Goal: Task Accomplishment & Management: Complete application form

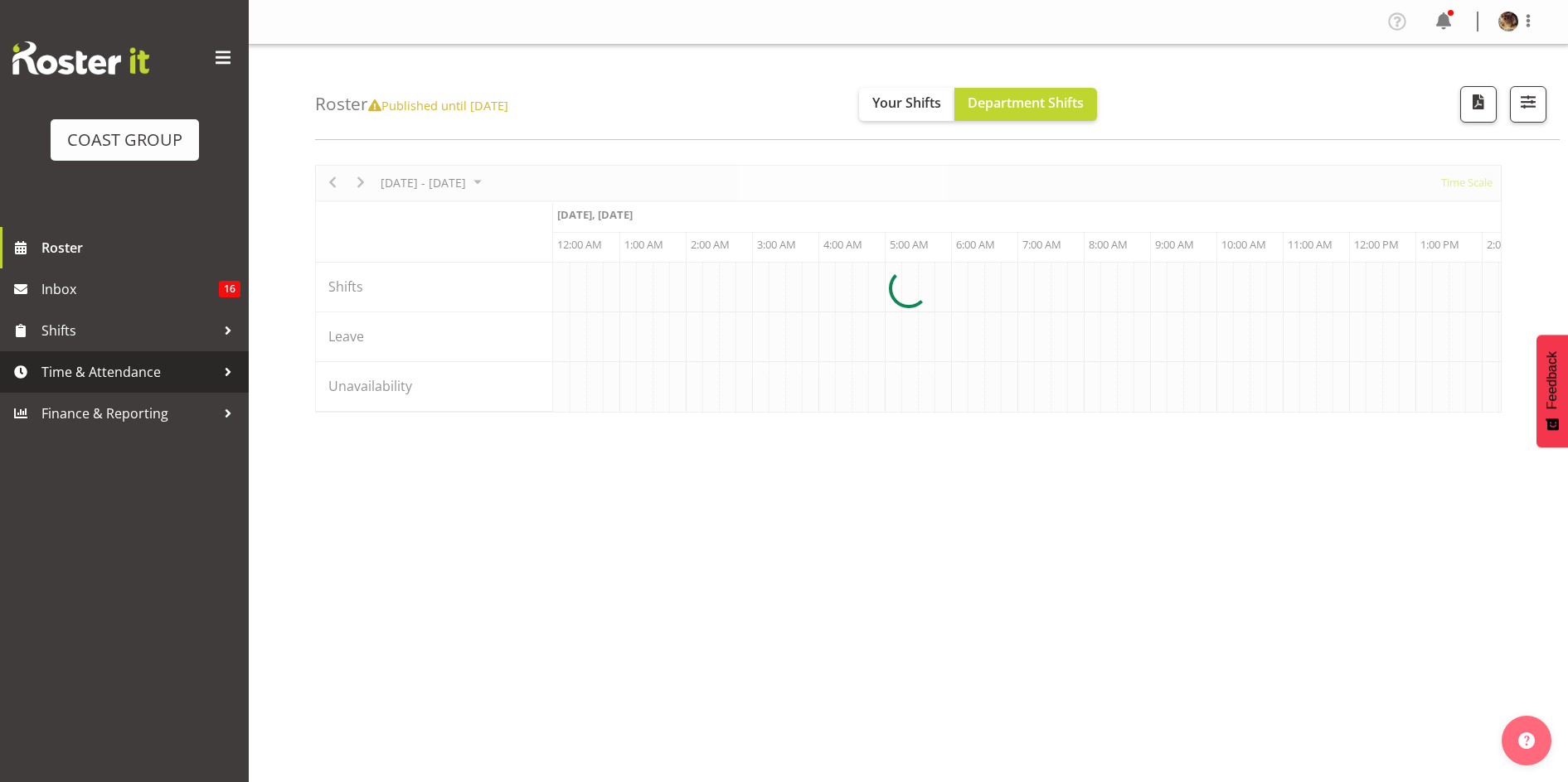
click at [95, 383] on span "Time & Attendance" at bounding box center [128, 371] width 174 height 25
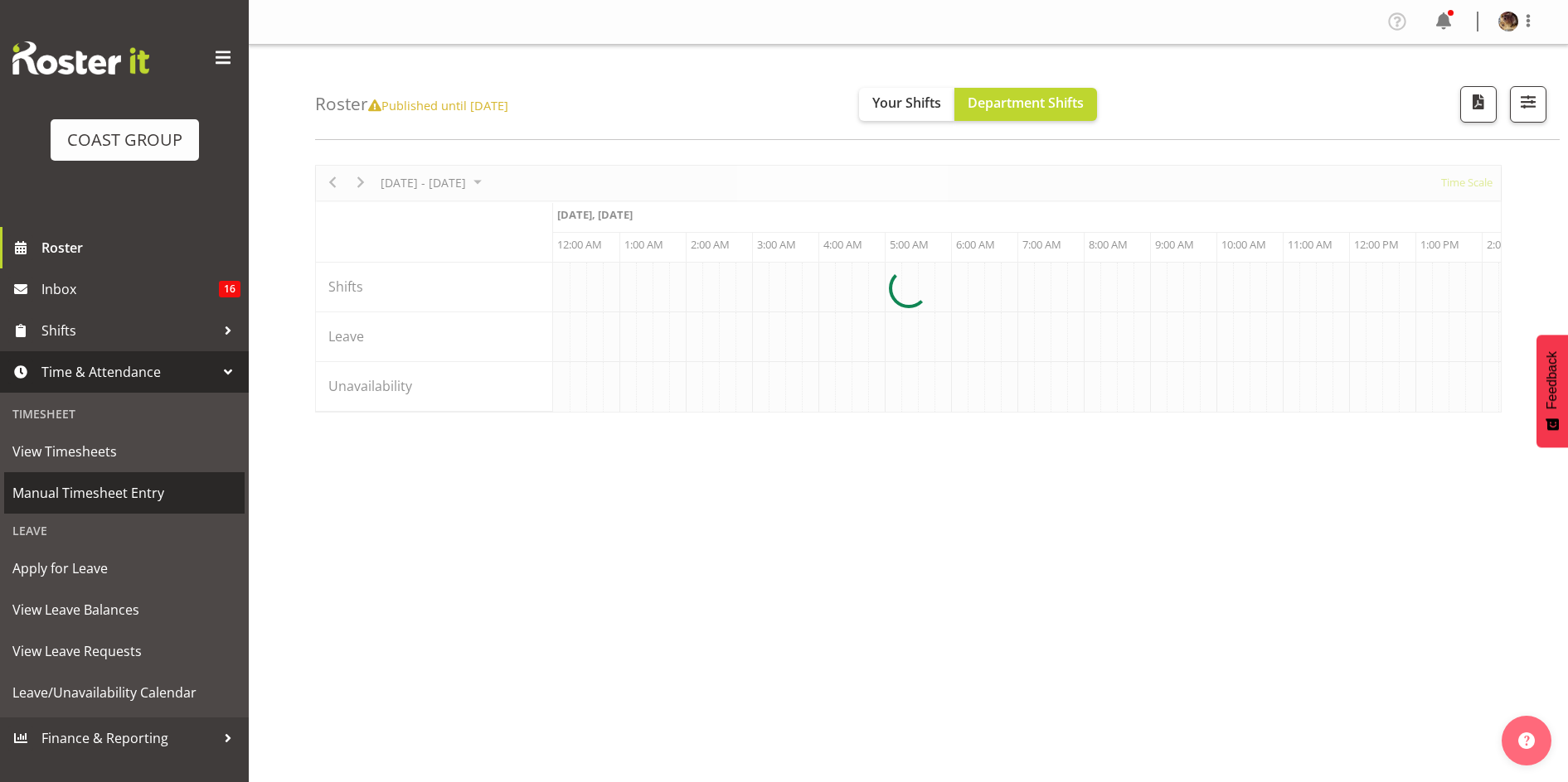
click at [113, 486] on span "Manual Timesheet Entry" at bounding box center [125, 492] width 224 height 25
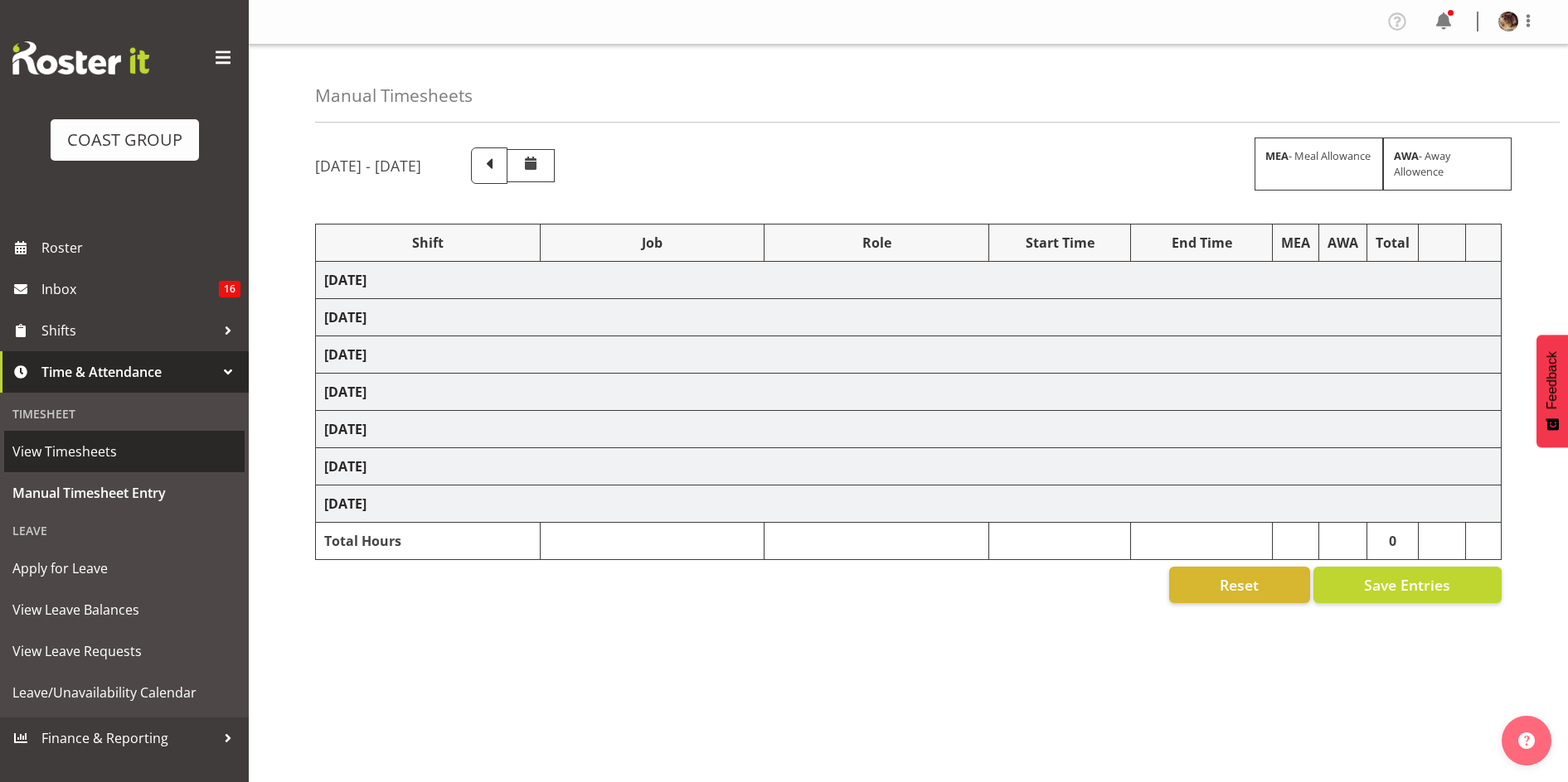
select select "81400"
select select "55"
select select "76891"
select select "10126"
select select "82651"
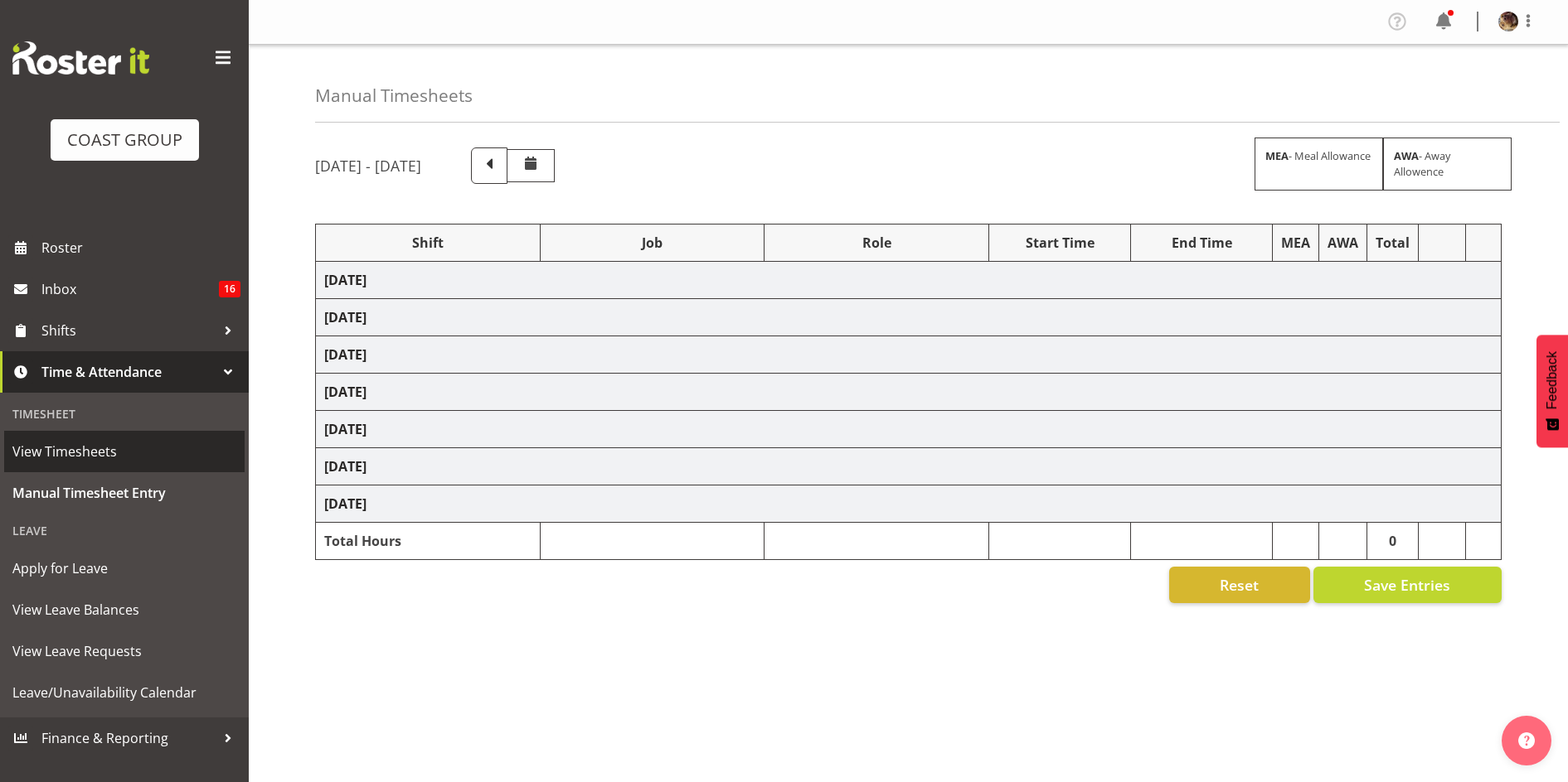
select select "10713"
select select "80361"
select select "10501"
select select "82728"
select select "10723"
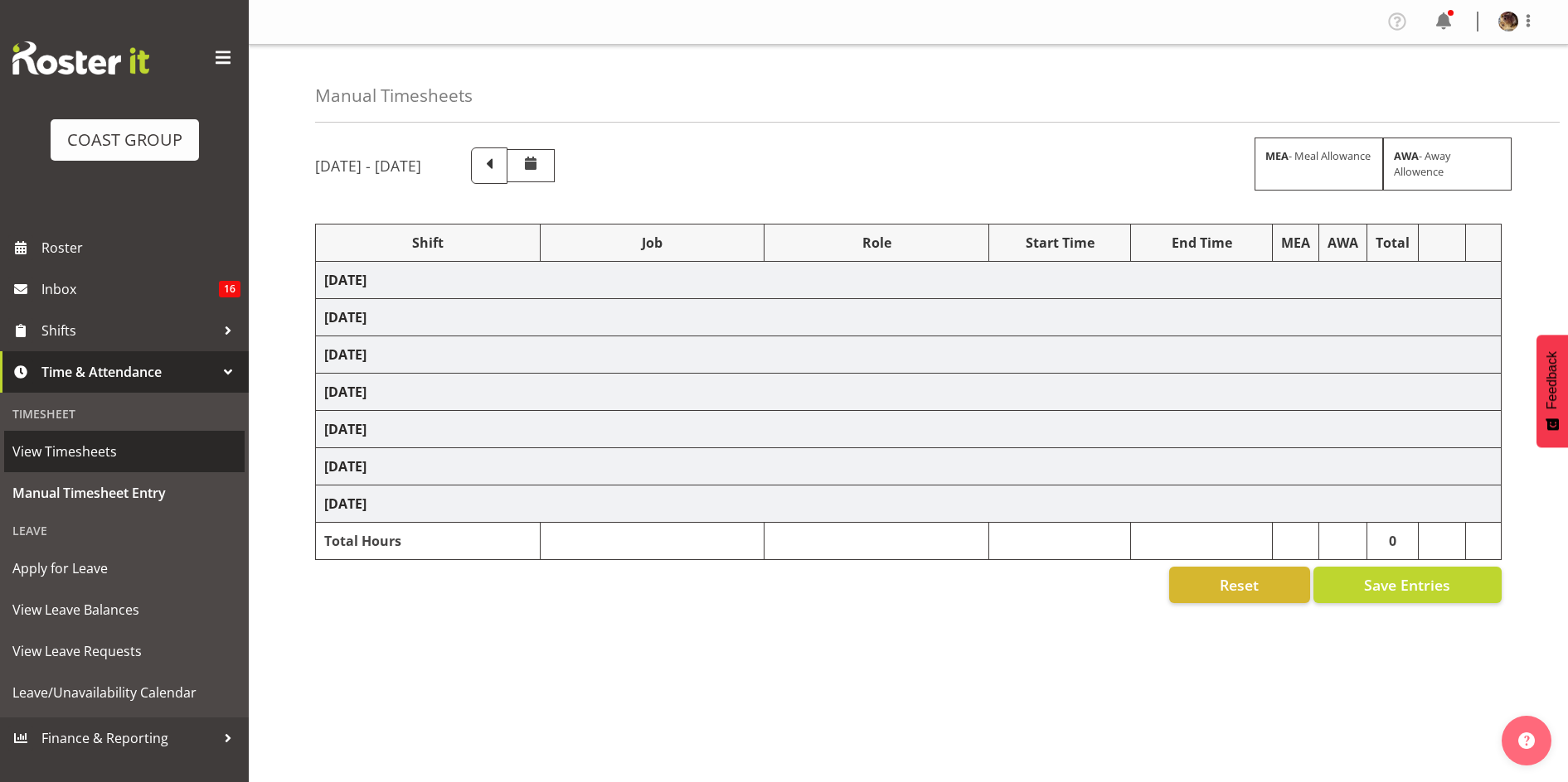
select select "82651"
select select "10713"
select select "76891"
select select "10126"
select select "81400"
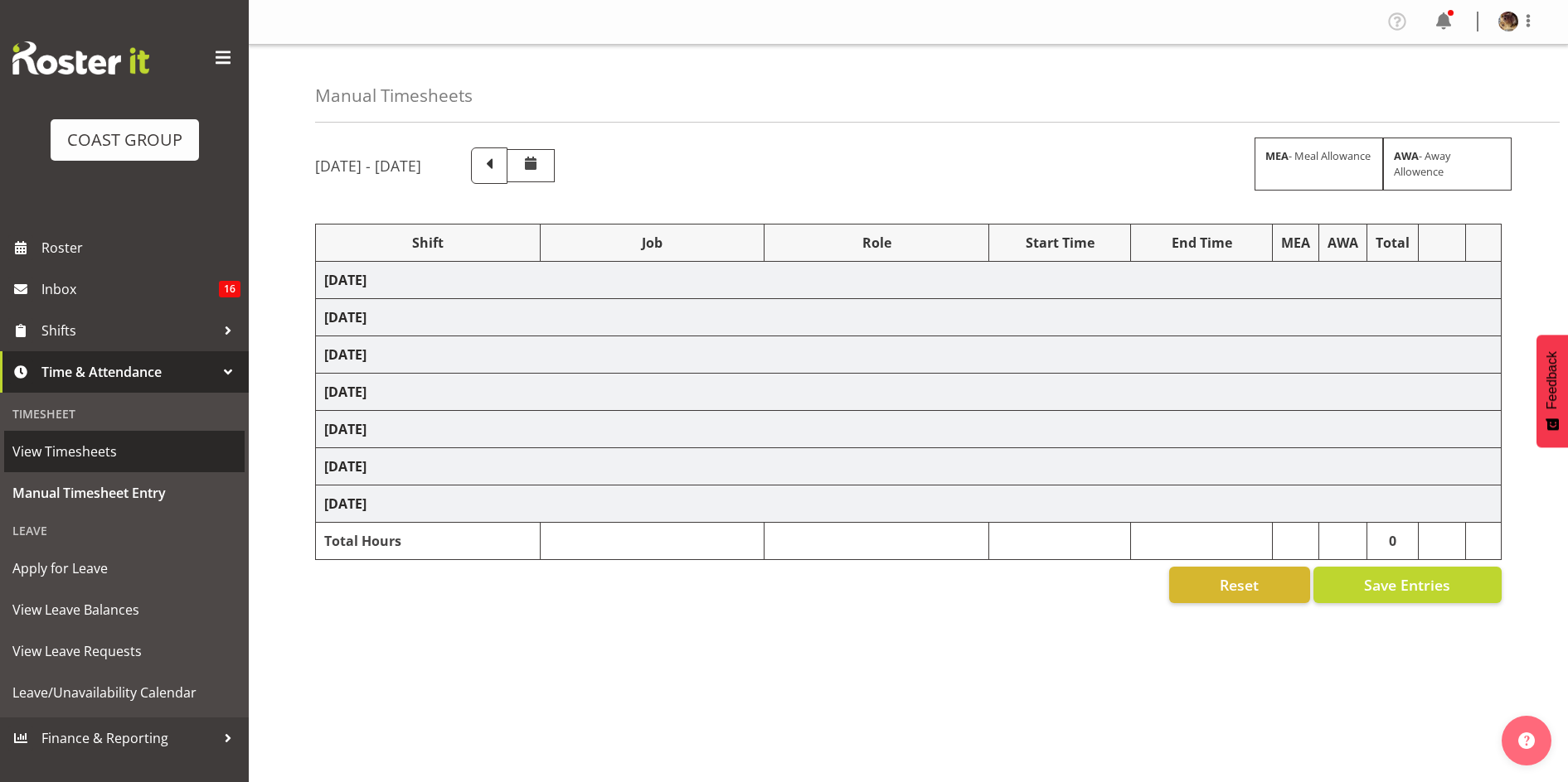
select select "10586"
select select "81328"
select select "10583"
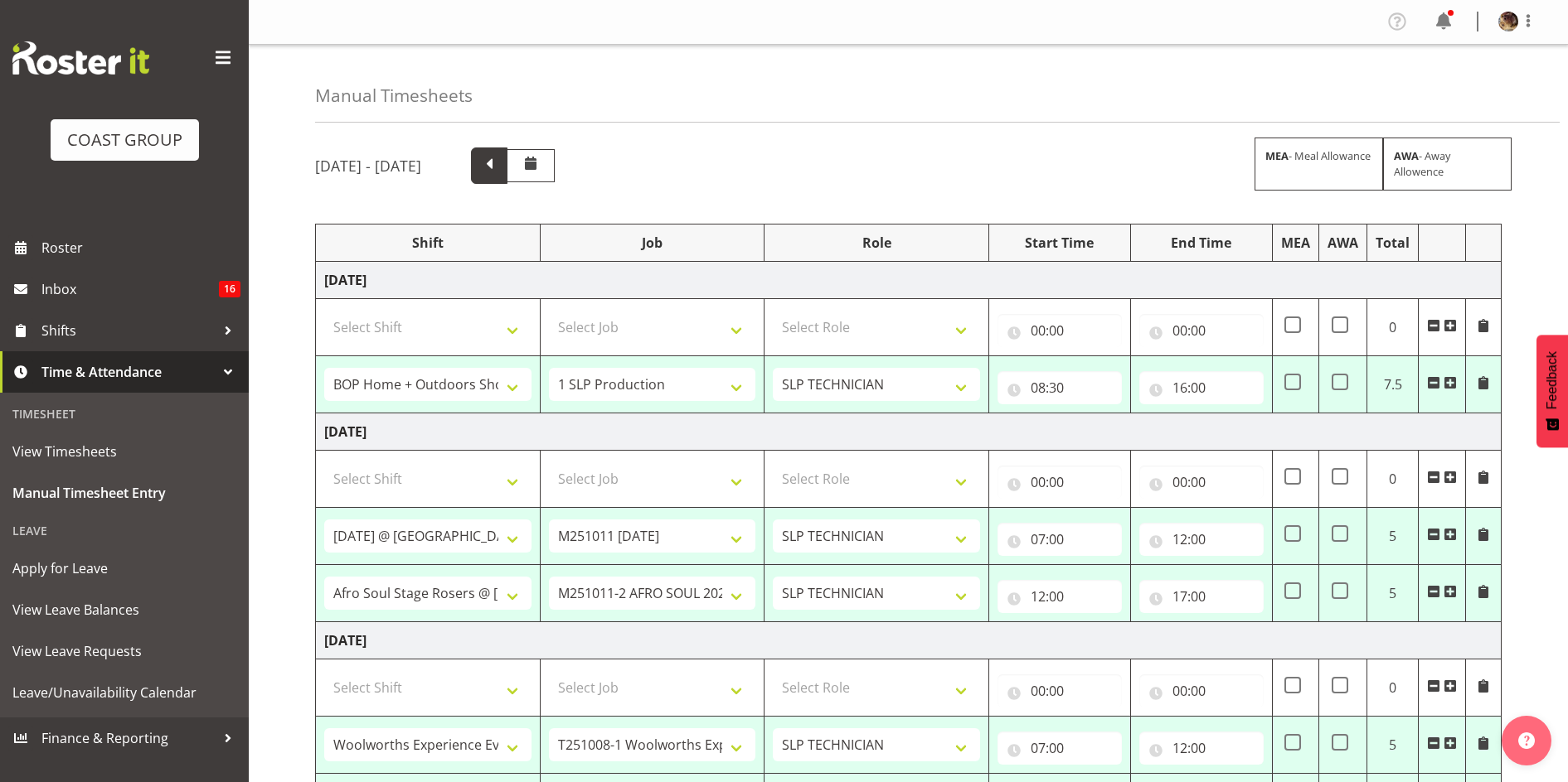
click at [500, 172] on span at bounding box center [490, 164] width 22 height 22
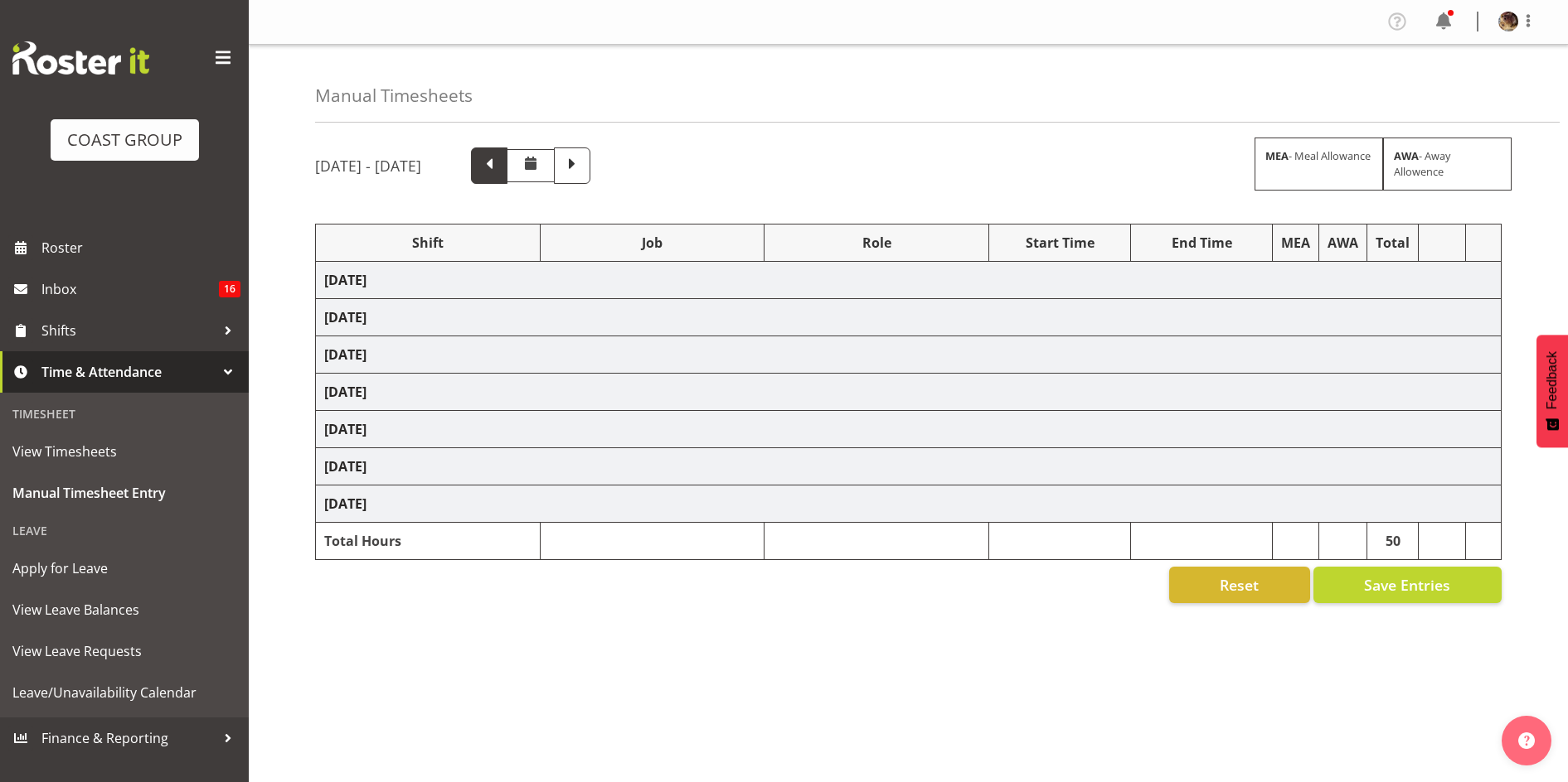
select select "82207"
select select "10675"
select select "76891"
select select "10126"
select select "81400"
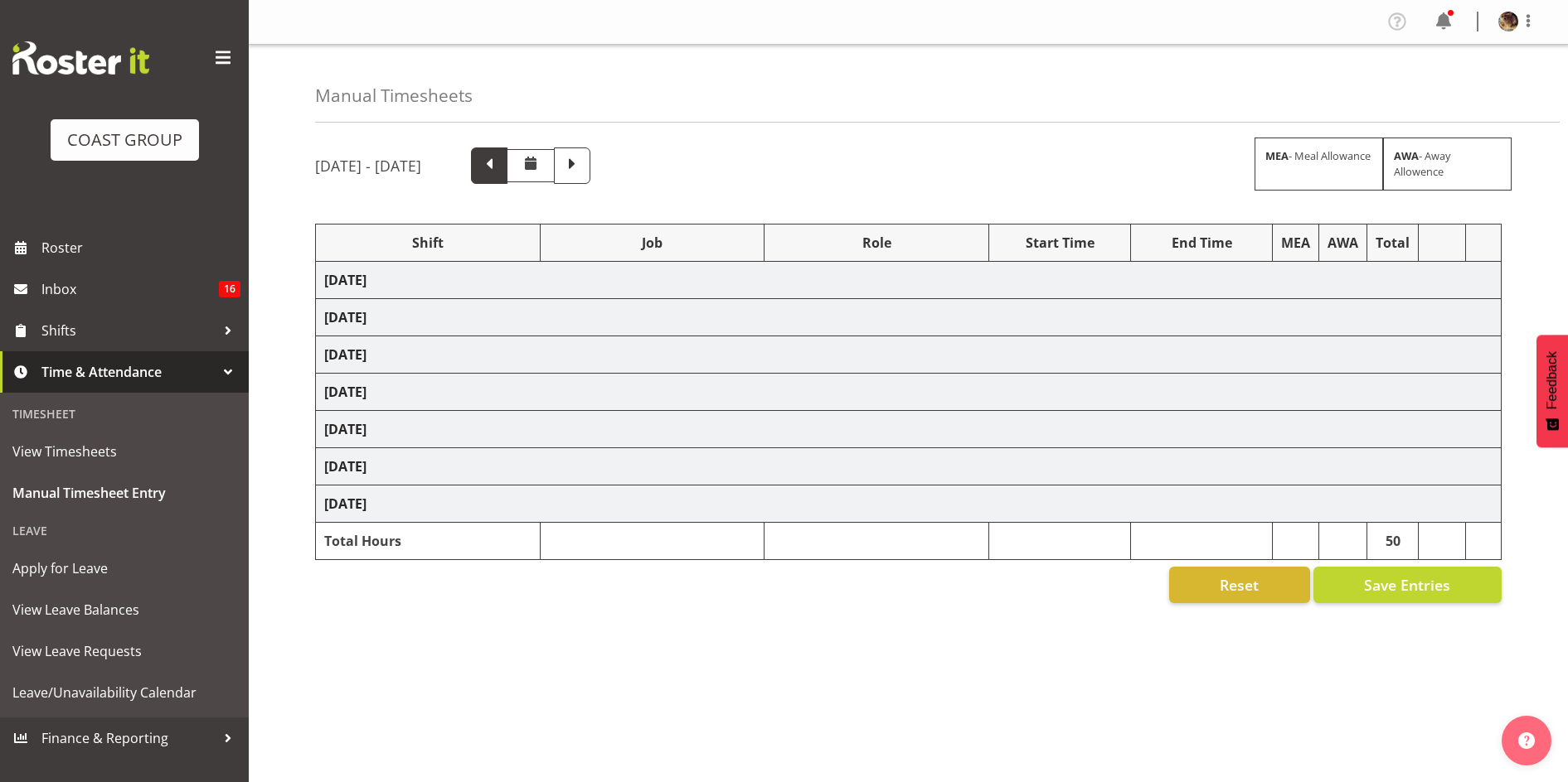
select select "55"
select select "82651"
select select "10713"
select select "82207"
select select "10675"
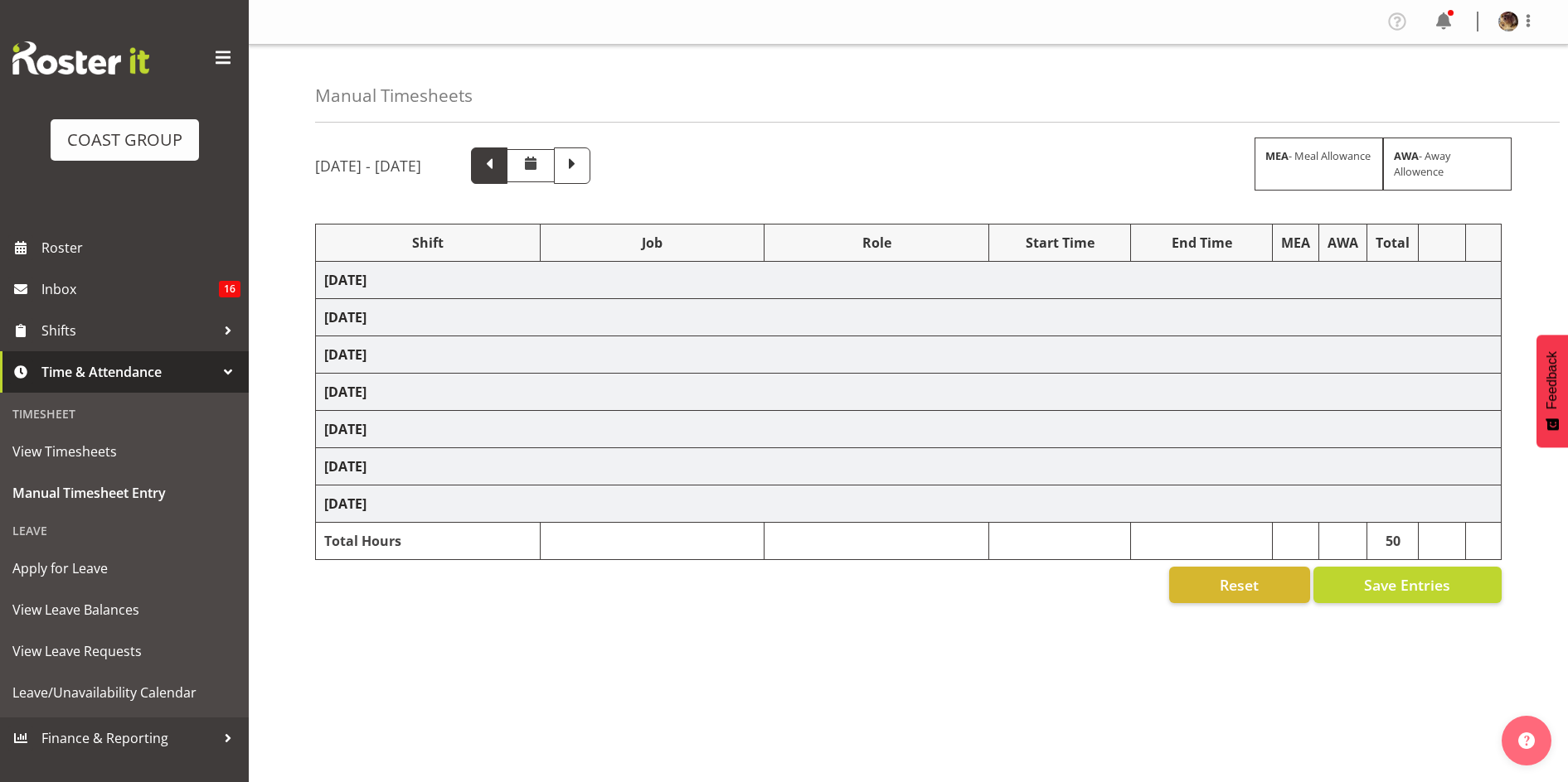
select select "81400"
select select "55"
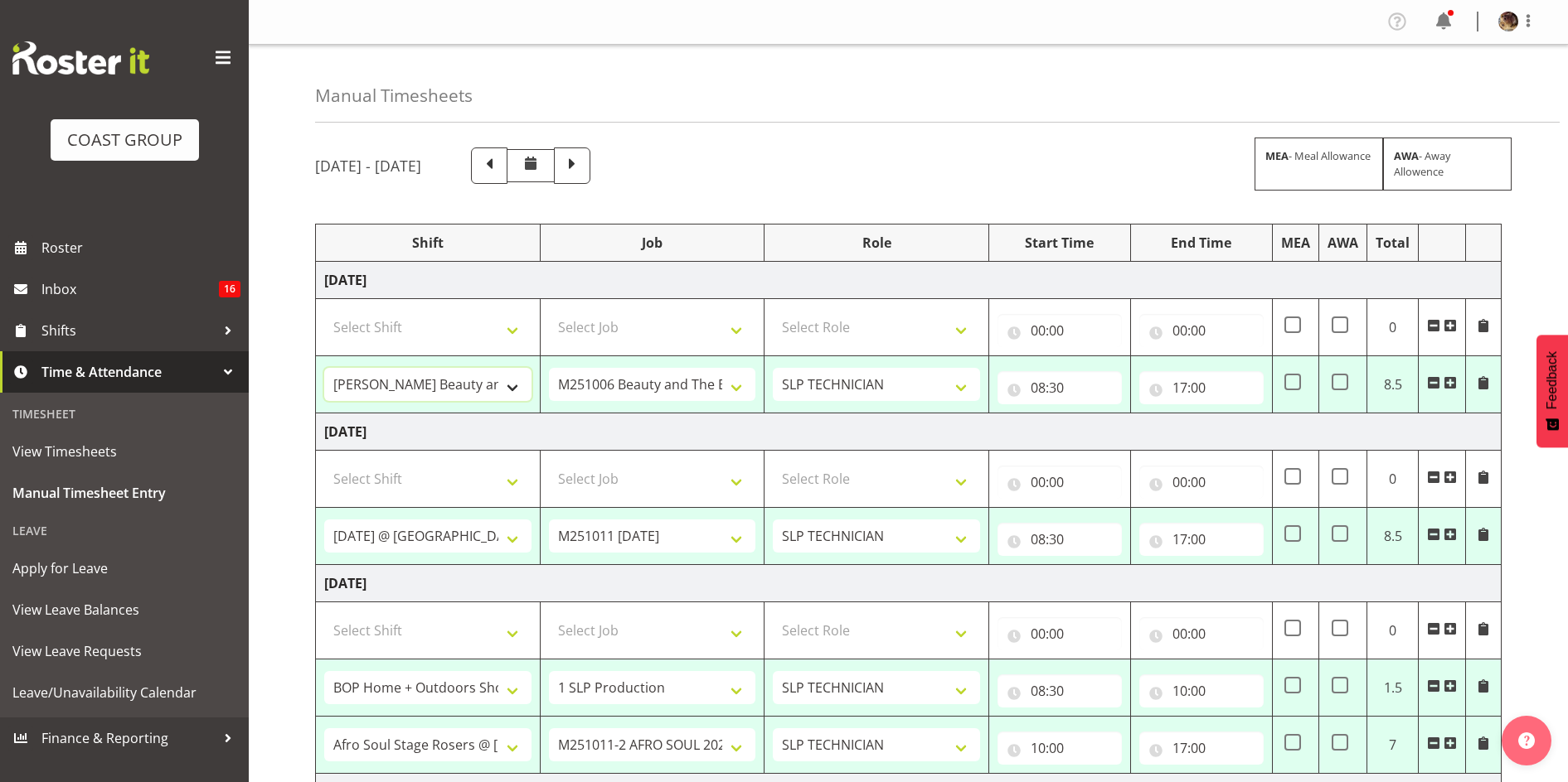
click at [510, 388] on select ""Baradene Art Show 2025 @ Baradene School on site @ TBC 1 SLP PRODUCTION 1 SLP …" at bounding box center [427, 384] width 207 height 33
click at [511, 384] on select ""Baradene Art Show 2025 @ Baradene School on site @ TBC 1 SLP PRODUCTION 1 SLP …" at bounding box center [427, 384] width 207 height 33
click at [1192, 538] on input "17:00" at bounding box center [1201, 539] width 125 height 33
click at [1297, 587] on select "00 01 02 03 04 05 06 07 08 09 10 11 12 13 14 15 16 17 18 19 20 21 22 23 24 25 2…" at bounding box center [1295, 582] width 38 height 33
select select "30"
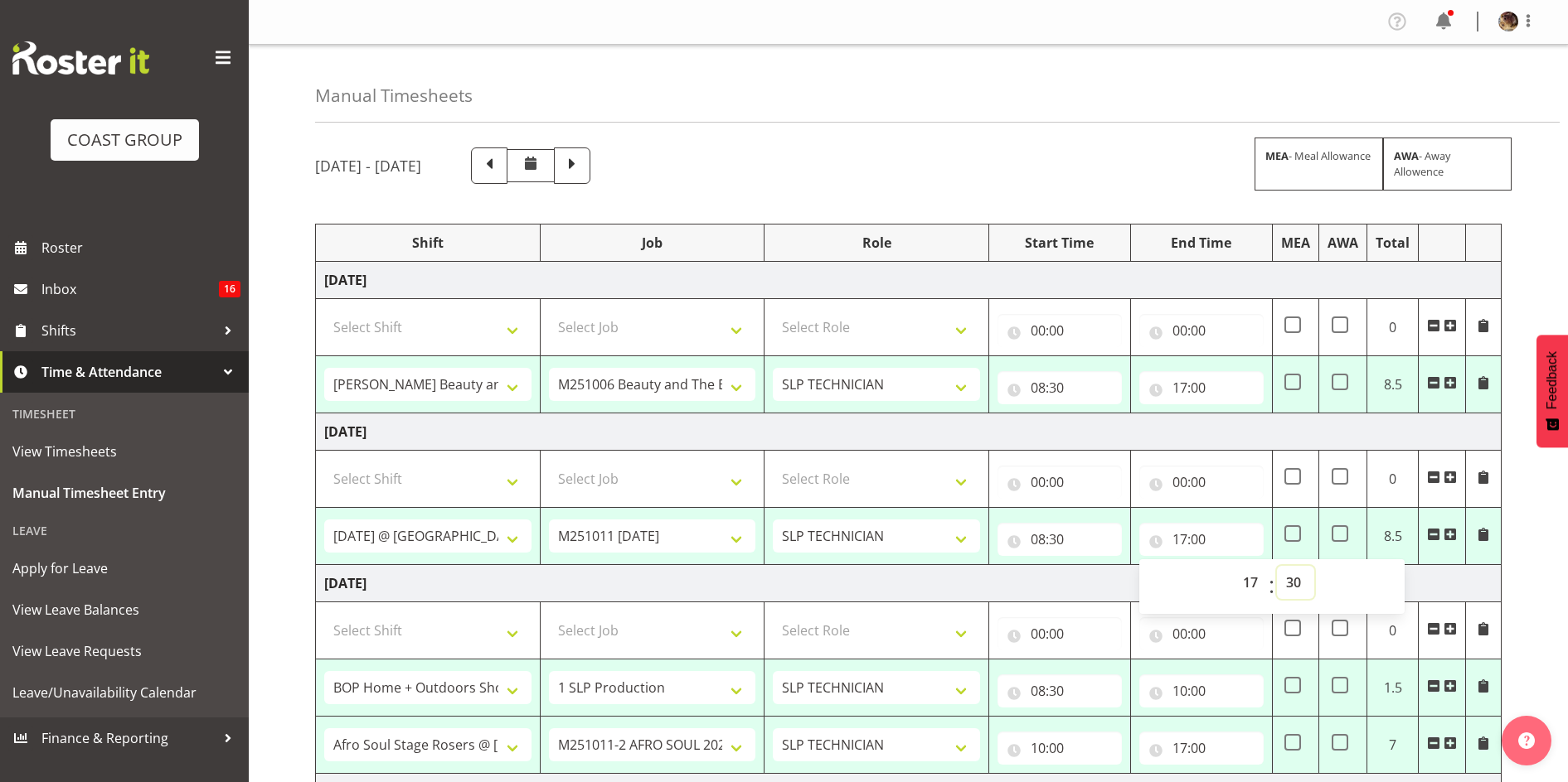
click at [1276, 566] on select "00 01 02 03 04 05 06 07 08 09 10 11 12 13 14 15 16 17 18 19 20 21 22 23 24 25 2…" at bounding box center [1295, 582] width 38 height 33
type input "17:30"
click at [1008, 583] on td "Friday 3rd October 2025" at bounding box center [908, 584] width 1186 height 38
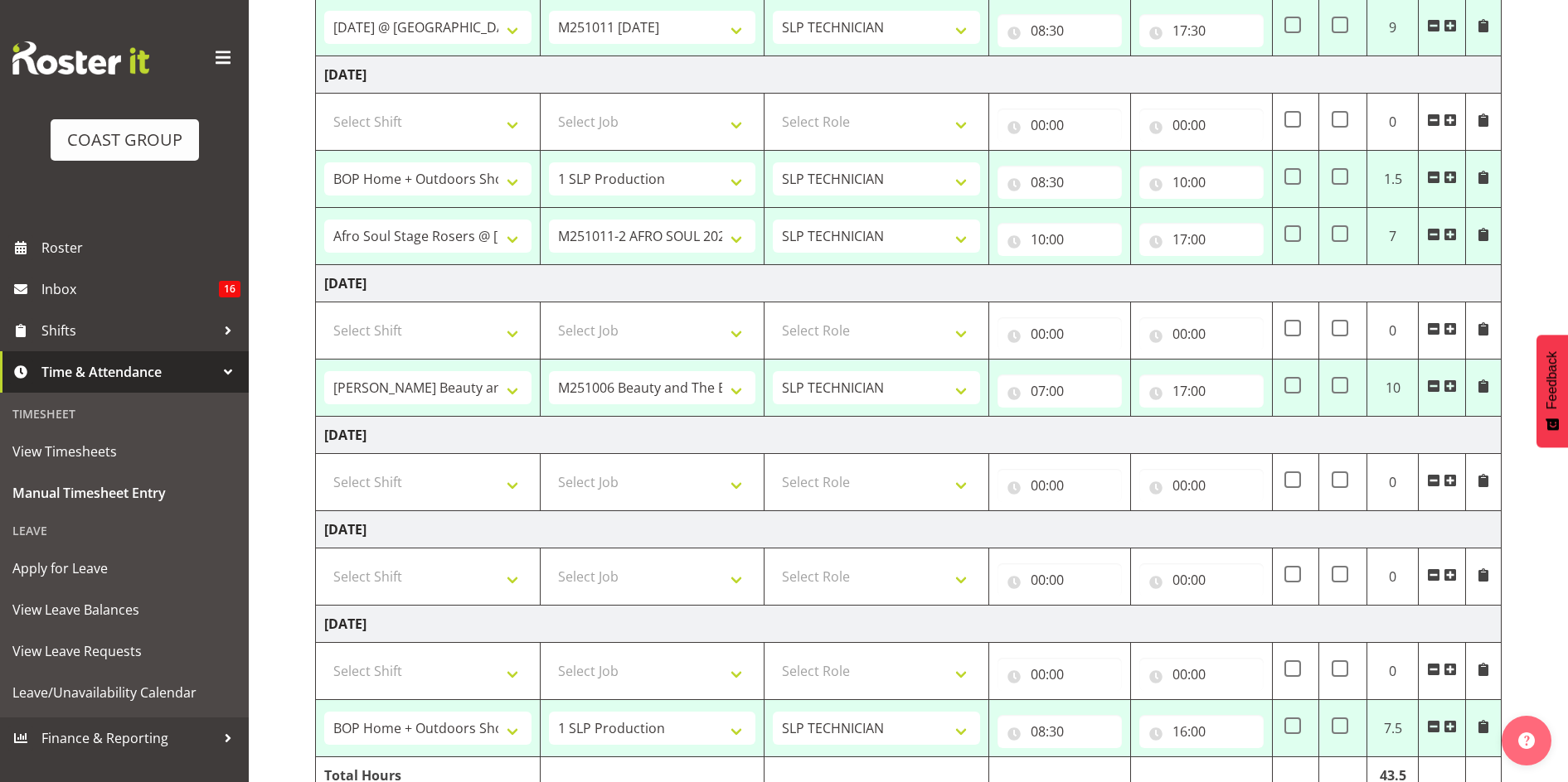
scroll to position [518, 0]
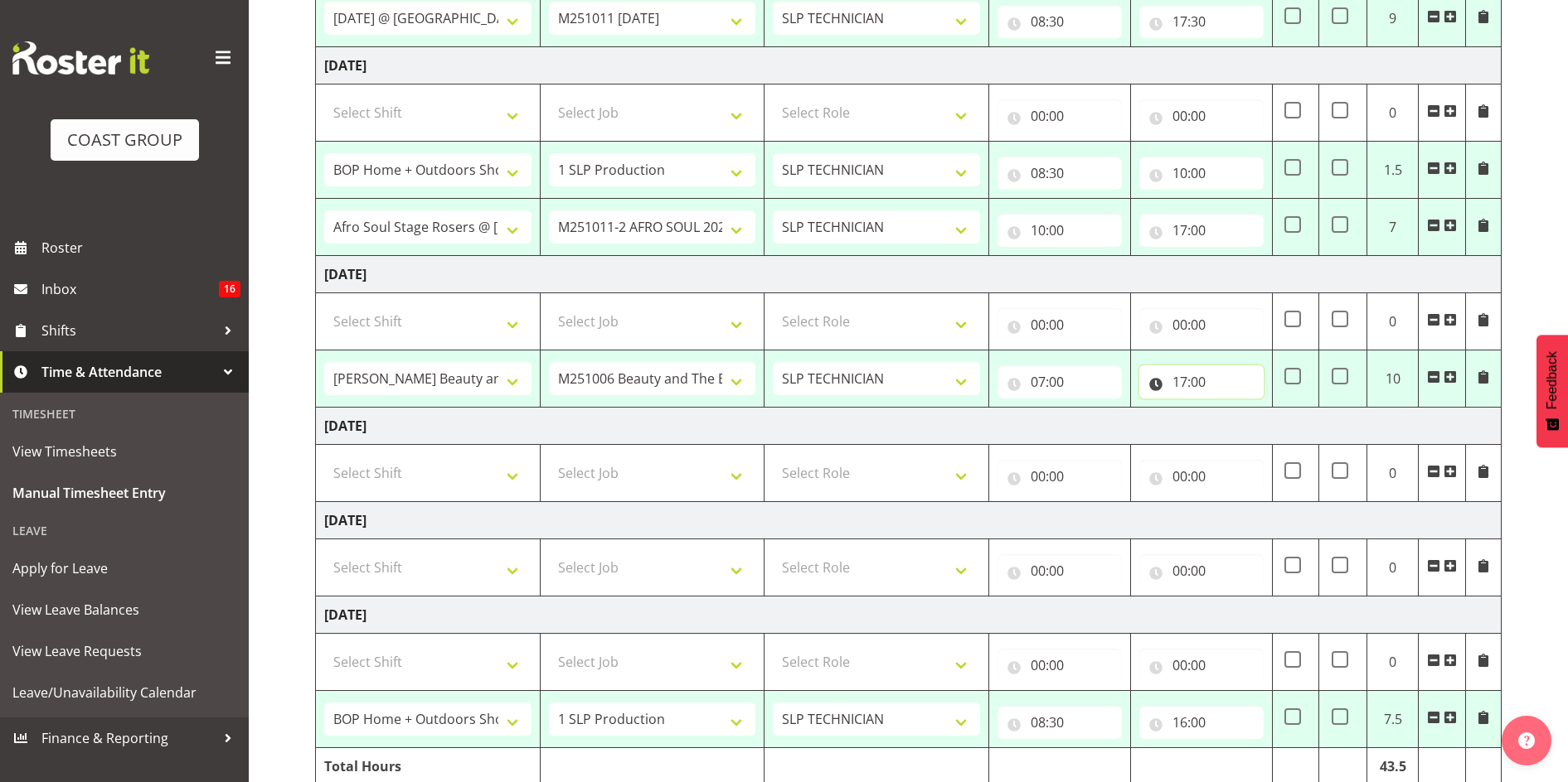
click at [1188, 381] on input "17:00" at bounding box center [1201, 382] width 125 height 33
click at [1253, 430] on select "00 01 02 03 04 05 06 07 08 09 10 11 12 13 14 15 16 17 18 19 20 21 22 23" at bounding box center [1252, 425] width 38 height 33
select select "15"
click at [1233, 409] on select "00 01 02 03 04 05 06 07 08 09 10 11 12 13 14 15 16 17 18 19 20 21 22 23" at bounding box center [1252, 425] width 38 height 33
type input "15:00"
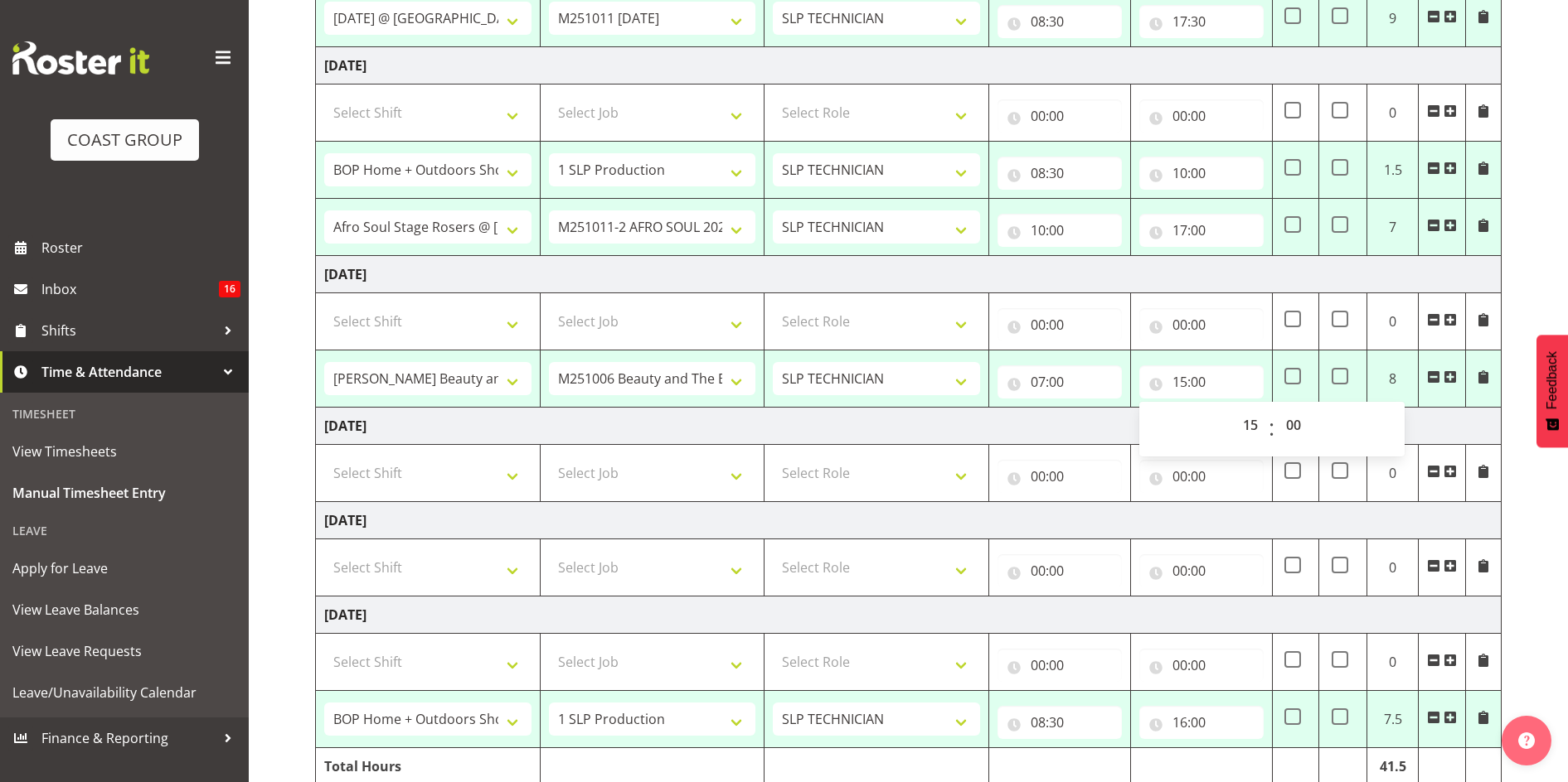
click at [1015, 519] on td "Monday 6th October 2025" at bounding box center [908, 521] width 1186 height 38
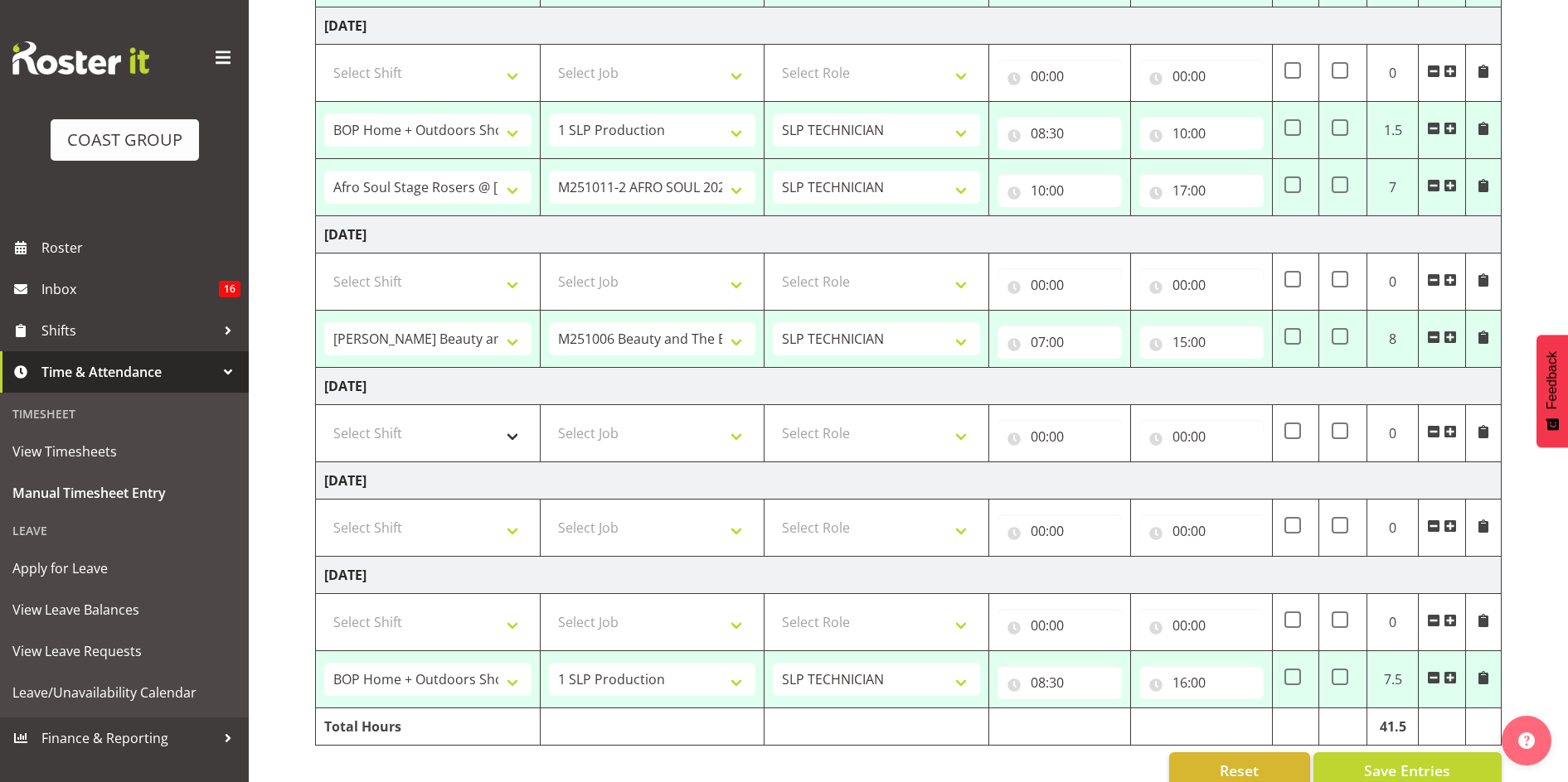
scroll to position [592, 0]
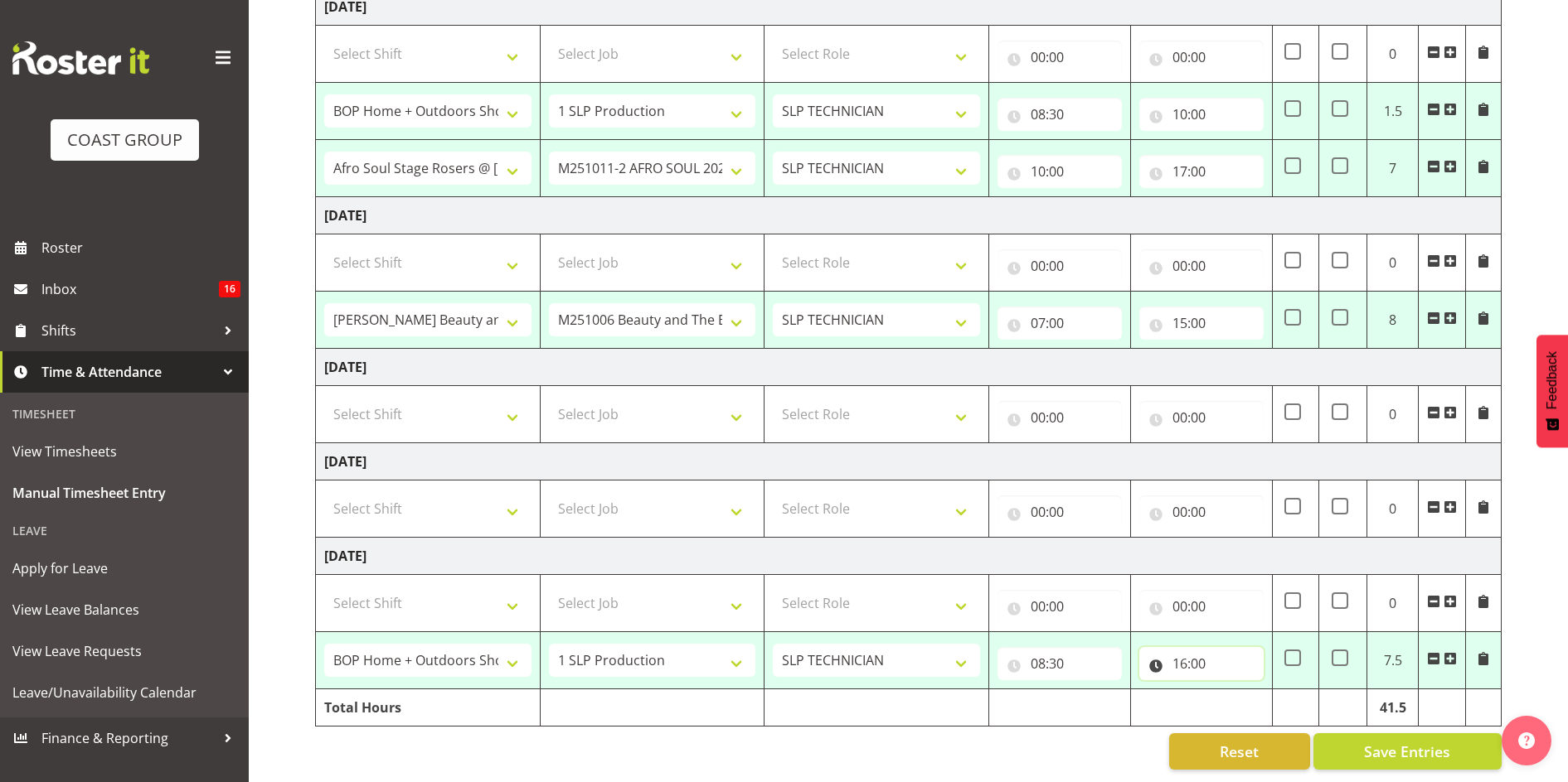
click at [1192, 649] on input "16:00" at bounding box center [1201, 664] width 125 height 33
click at [1291, 690] on select "00 01 02 03 04 05 06 07 08 09 10 11 12 13 14 15 16 17 18 19 20 21 22 23 24 25 2…" at bounding box center [1295, 707] width 38 height 33
select select "30"
click at [1276, 690] on select "00 01 02 03 04 05 06 07 08 09 10 11 12 13 14 15 16 17 18 19 20 21 22 23 24 25 2…" at bounding box center [1295, 707] width 38 height 33
type input "16:30"
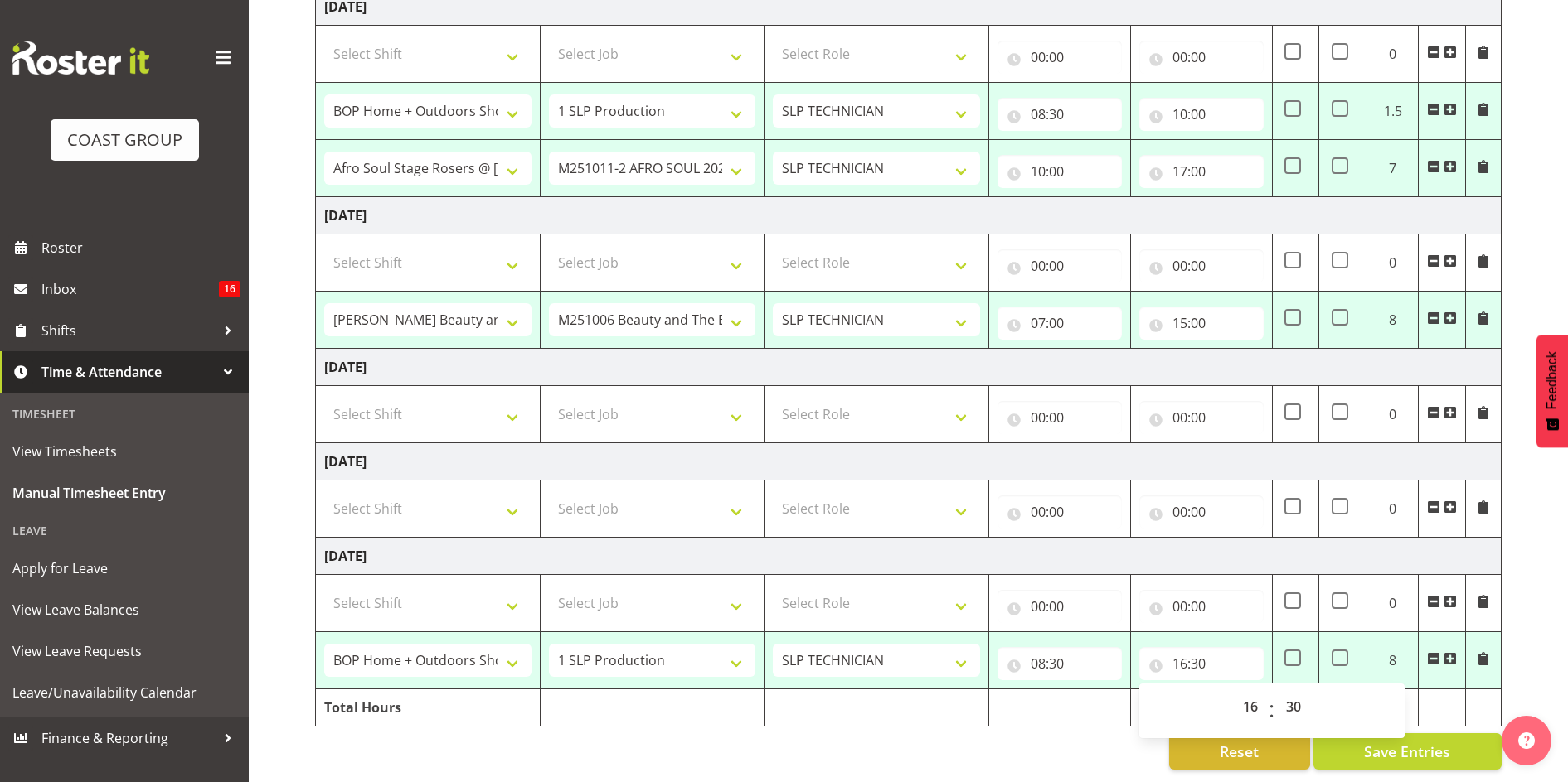
click at [984, 733] on div "Reset Save Entries" at bounding box center [909, 752] width 1187 height 37
click at [1405, 741] on span "Save Entries" at bounding box center [1407, 752] width 86 height 22
select select "82207"
select select "10675"
type input "08:30"
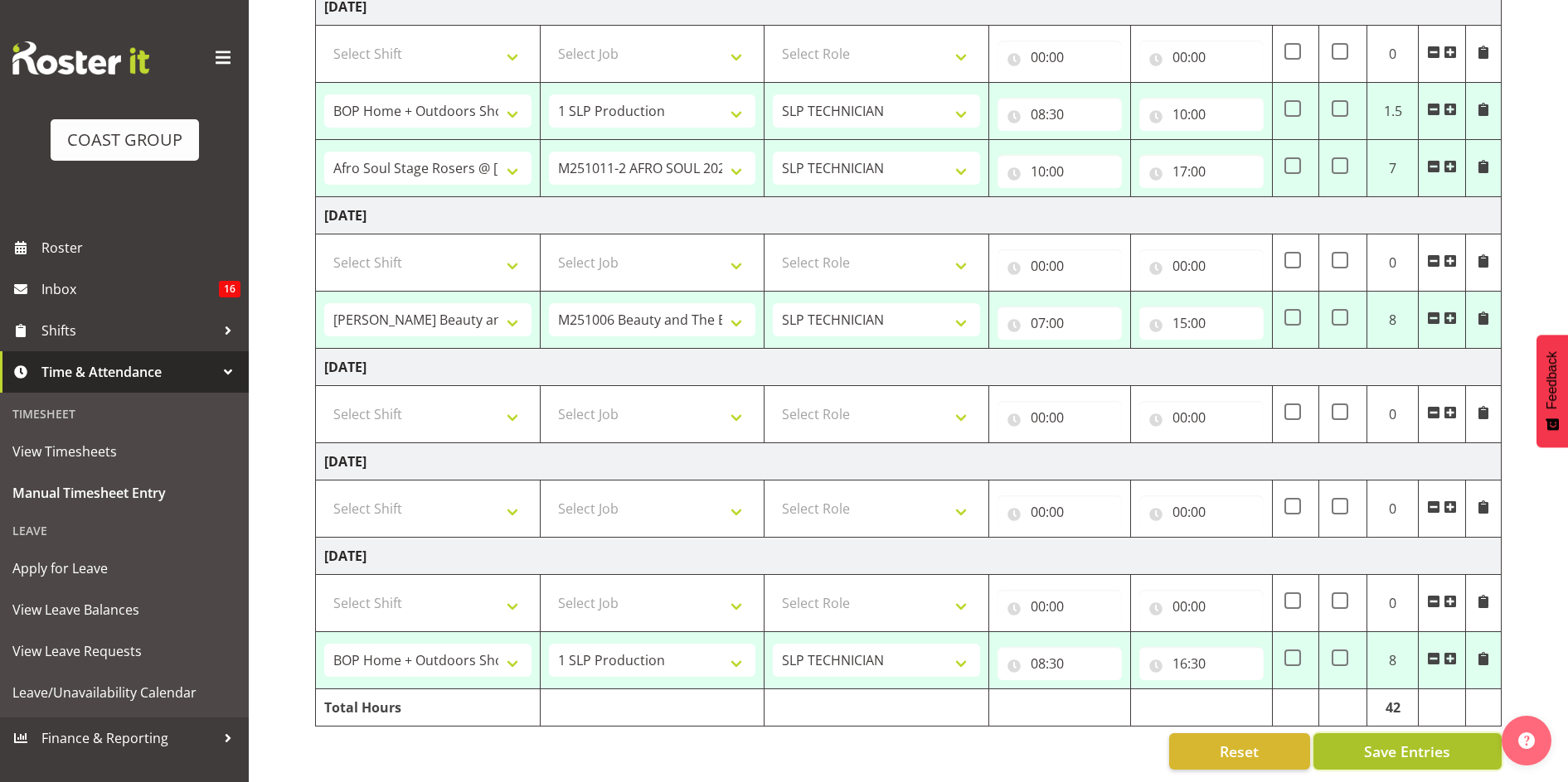
type input "17:00"
select select "76891"
select select "10126"
type input "08:30"
type input "17:30"
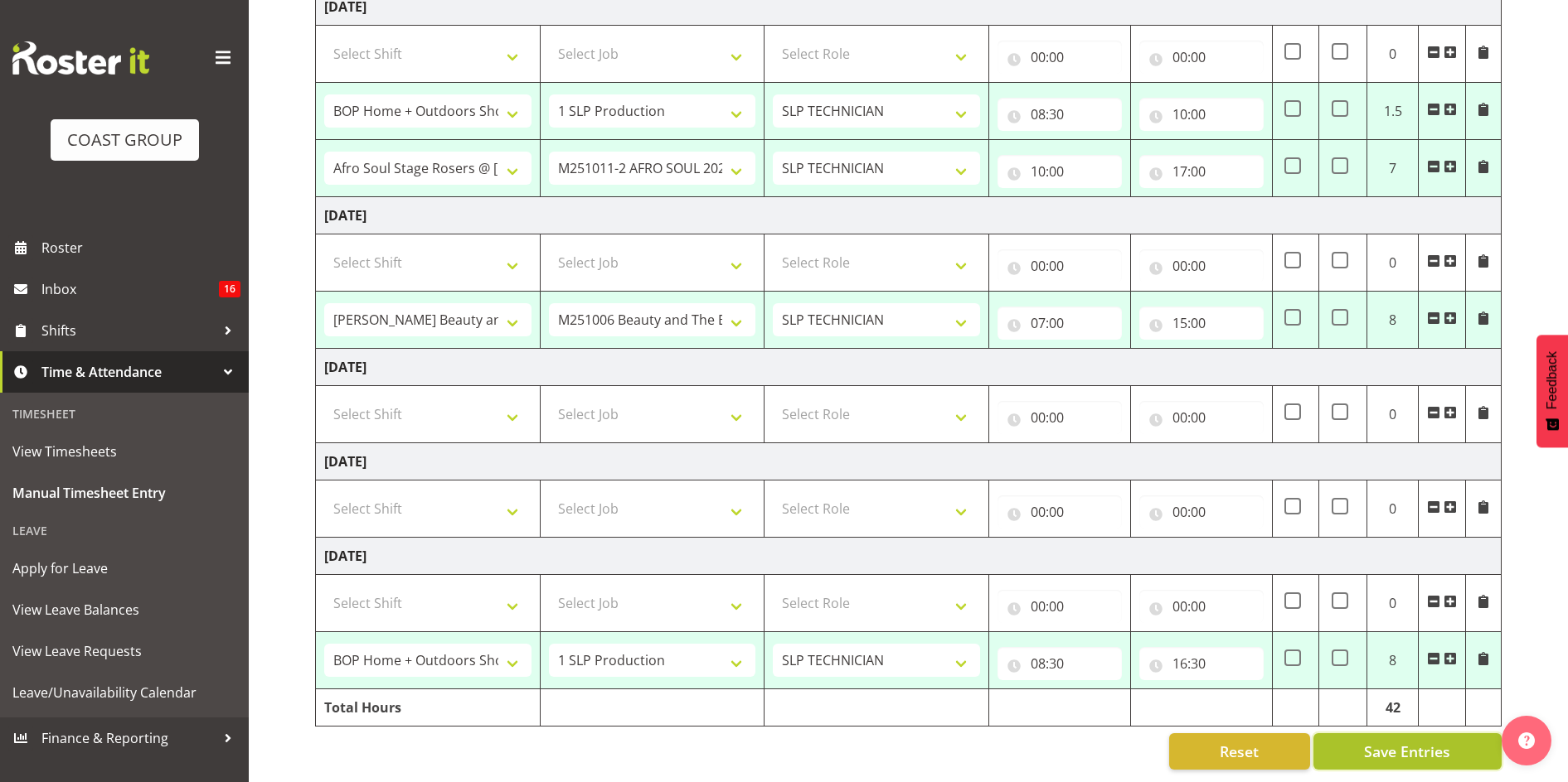
select select "81400"
select select "55"
type input "08:30"
type input "10:00"
select select "82651"
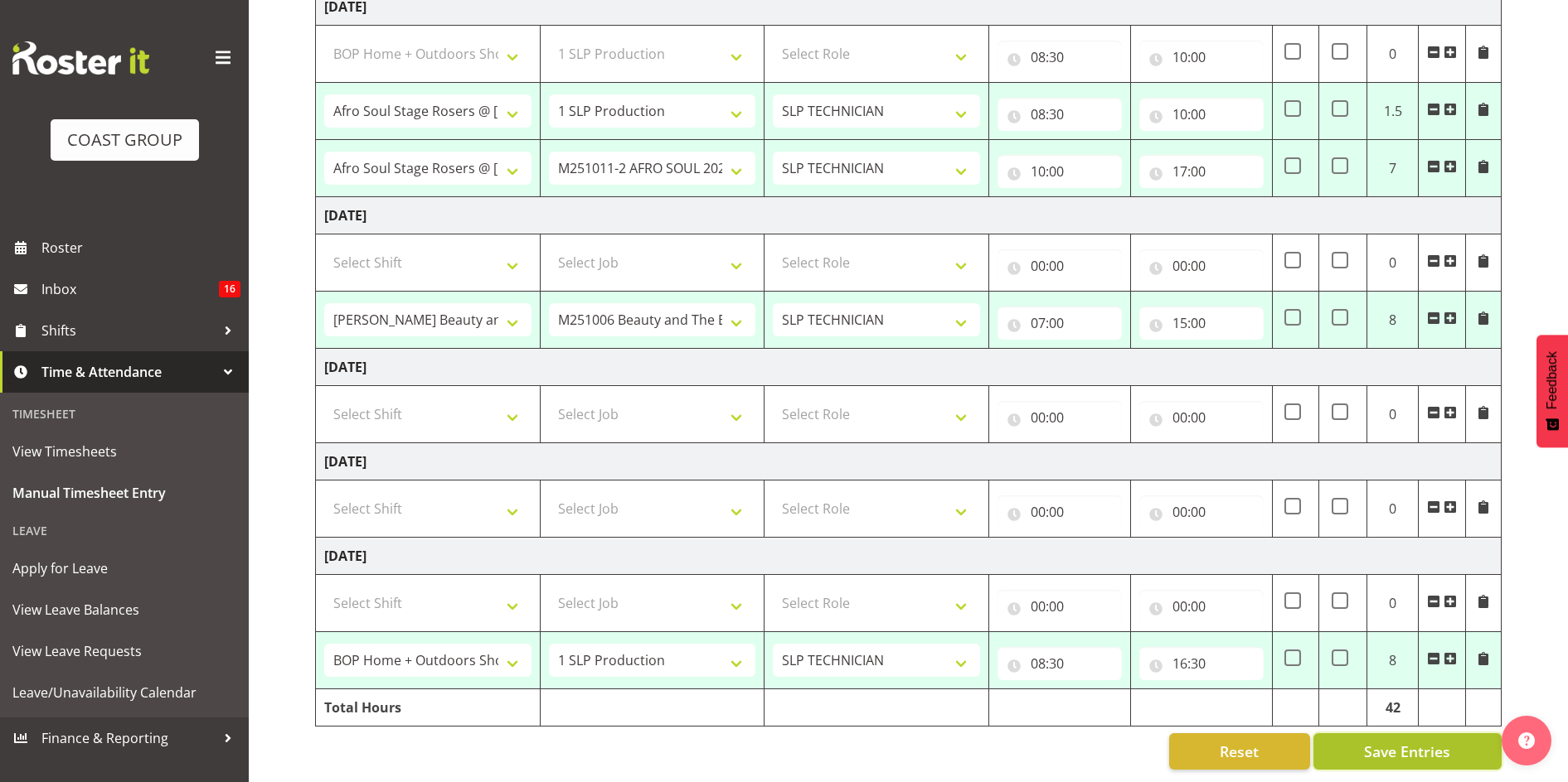
select select "10713"
type input "10:00"
type input "17:00"
select select "82207"
select select "10675"
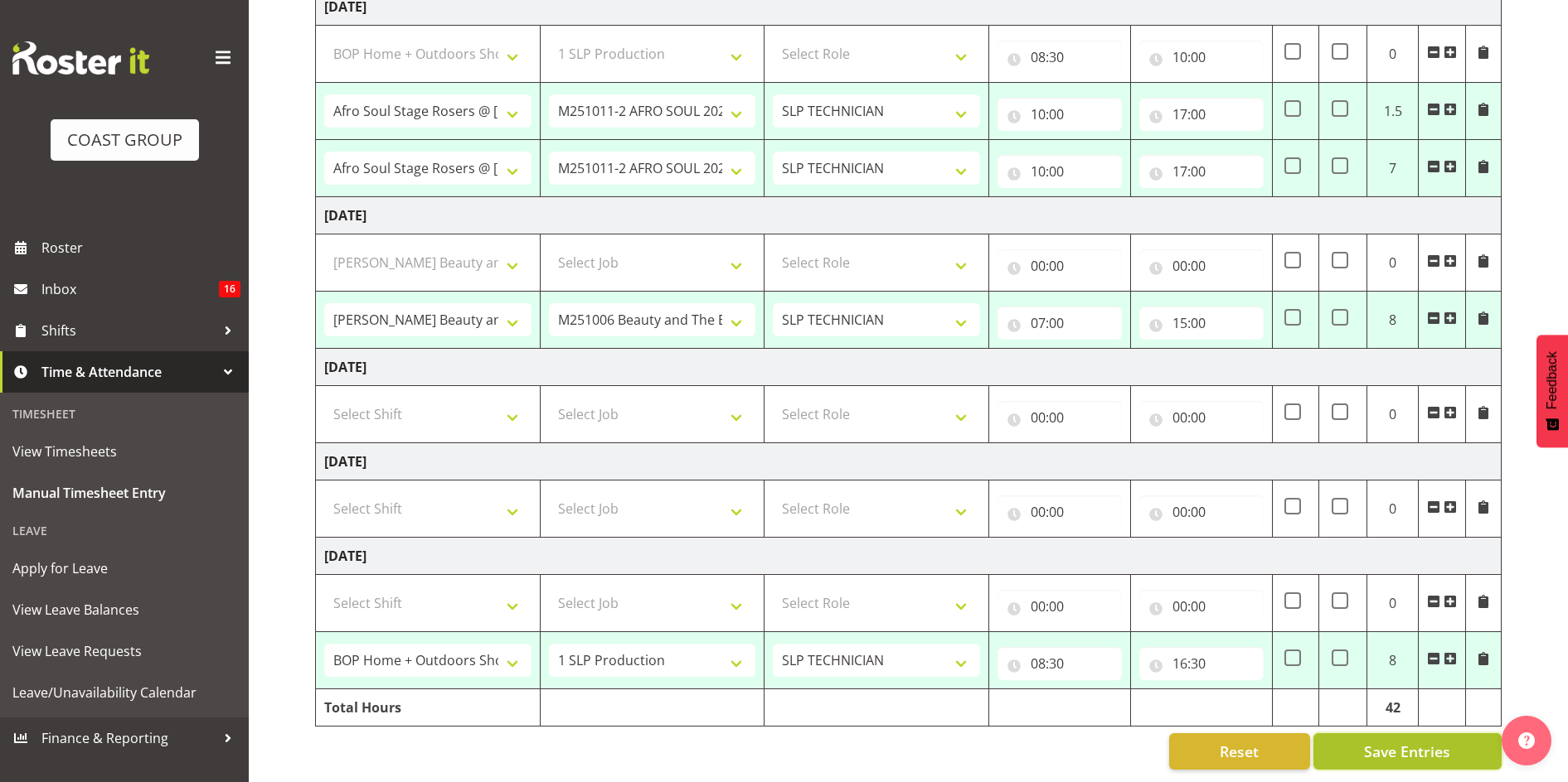
type input "07:00"
type input "15:00"
select select "81400"
select select "55"
type input "08:30"
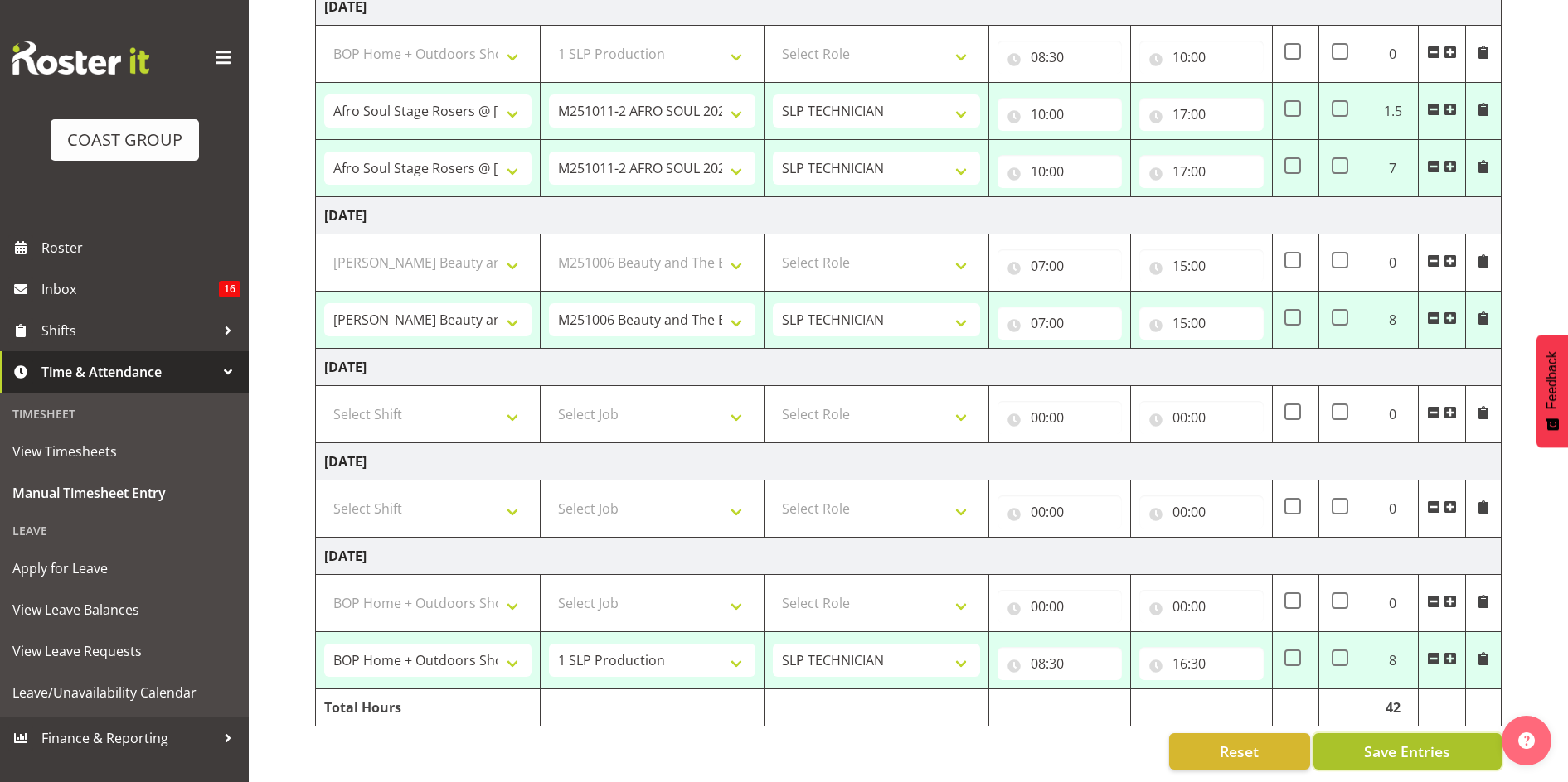
type input "16:30"
select select "76891"
select select "10126"
select select "81400"
select select "55"
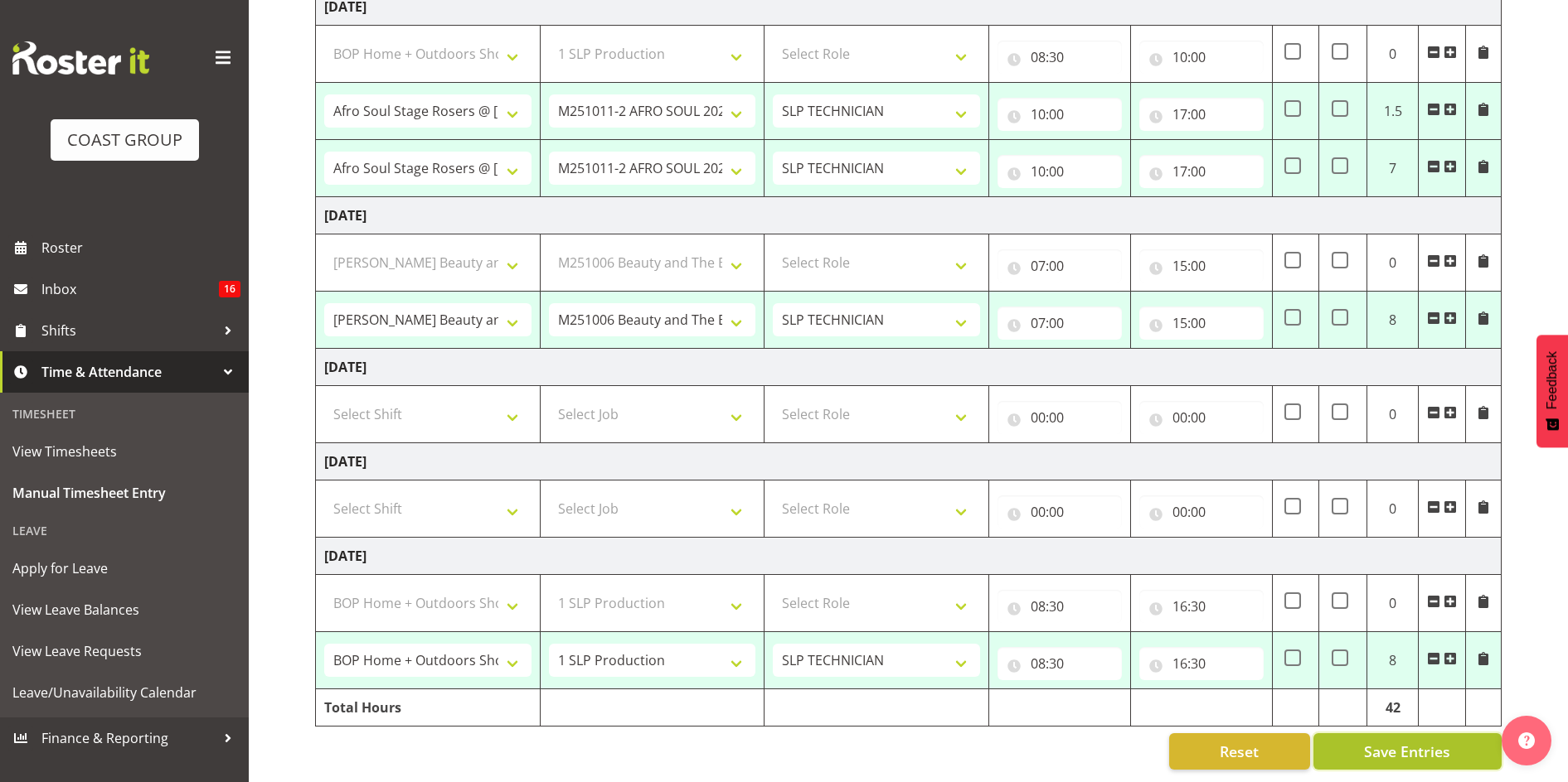
select select "82651"
select select "10713"
select select "82207"
select select "10675"
select select "81400"
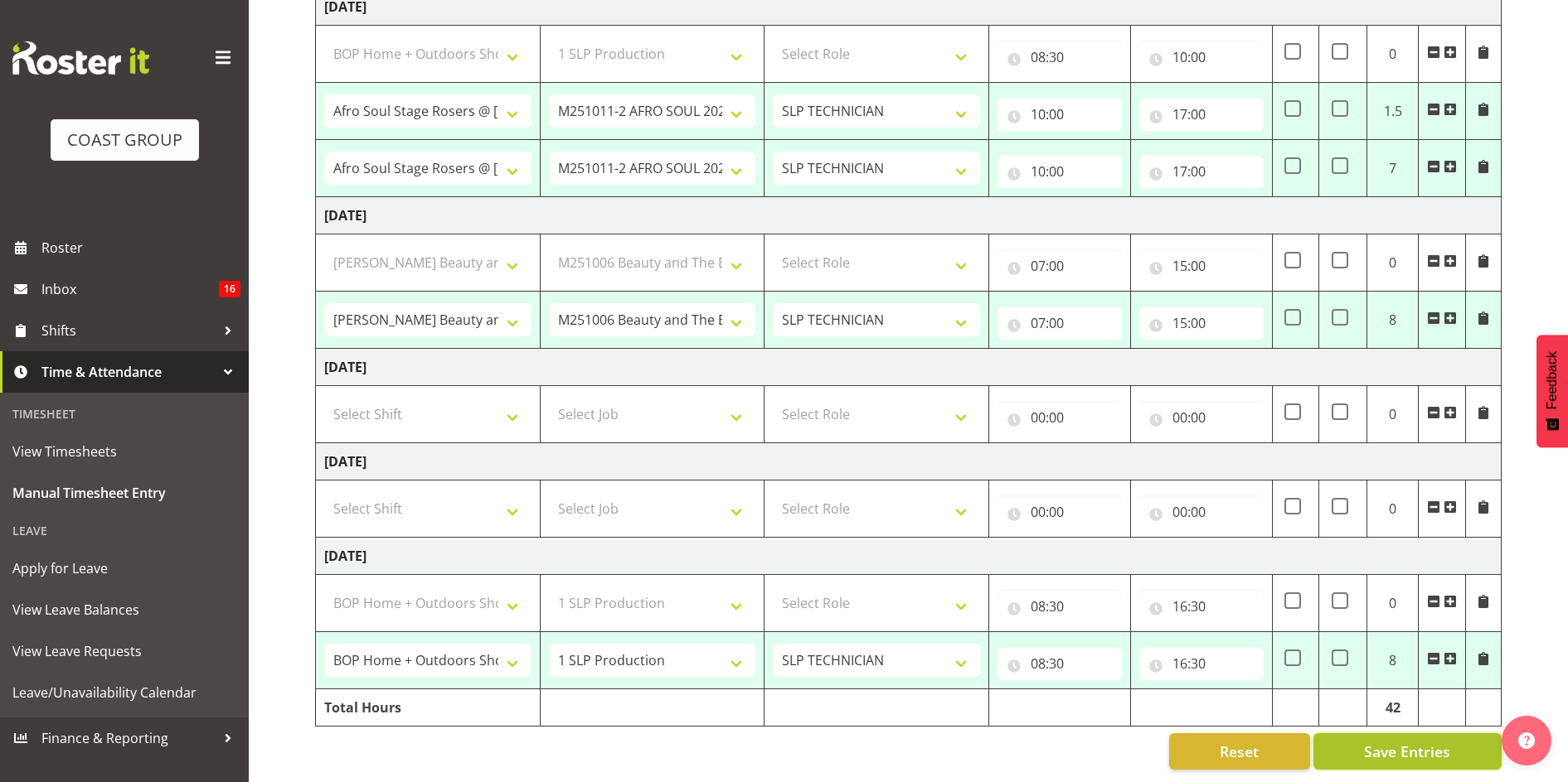
select select "55"
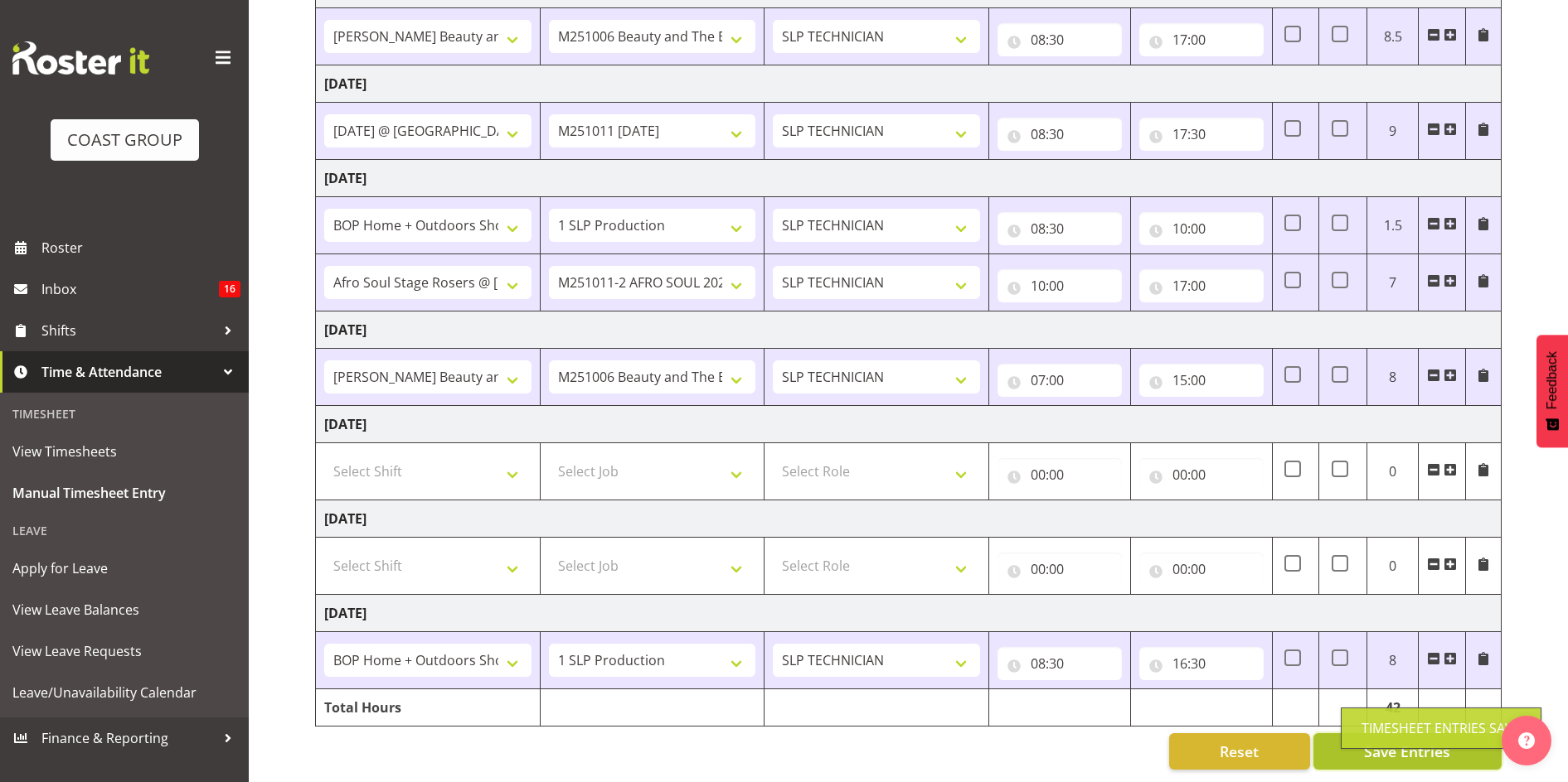
scroll to position [307, 0]
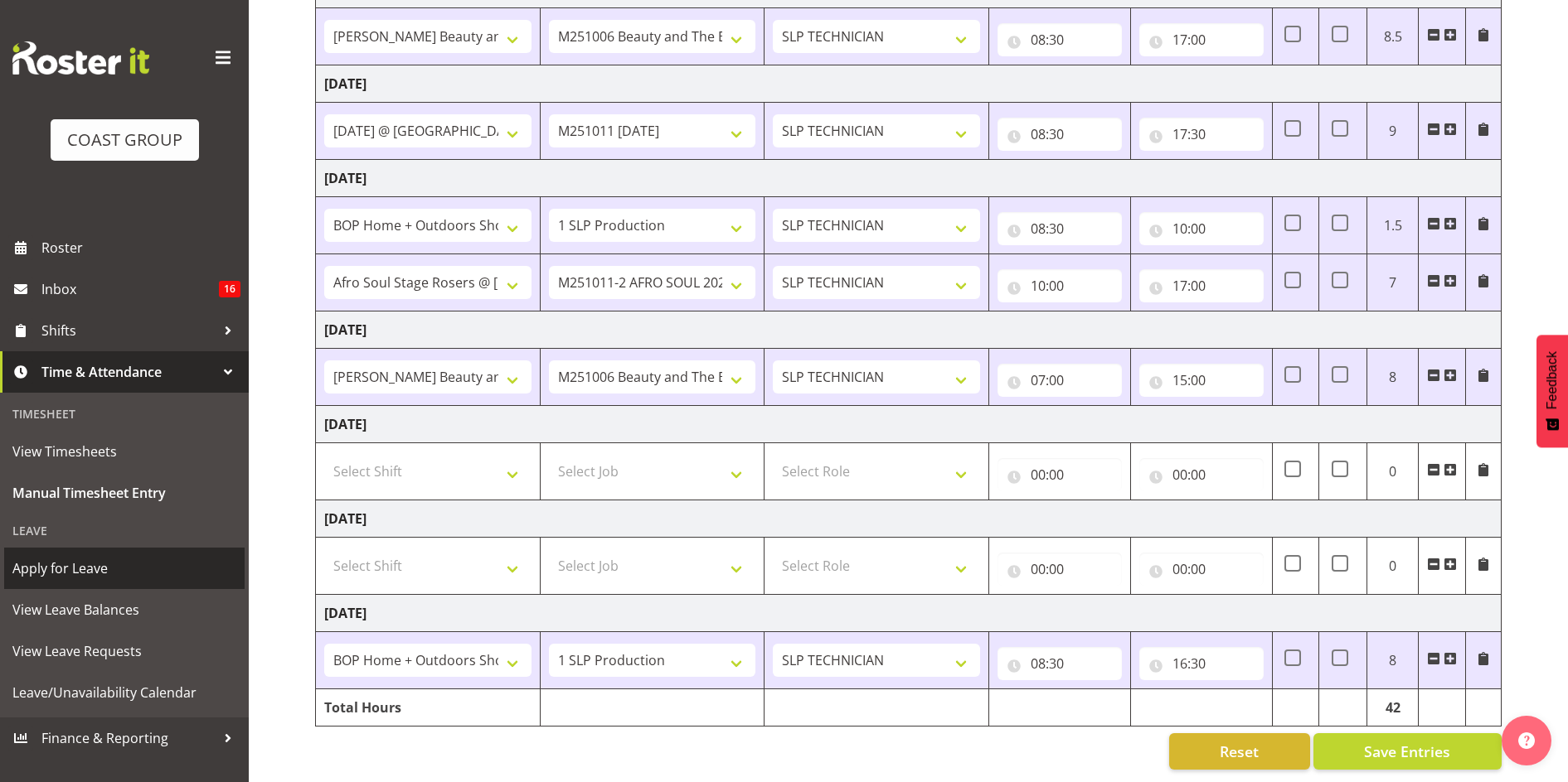
click at [100, 570] on span "Apply for Leave" at bounding box center [125, 568] width 224 height 25
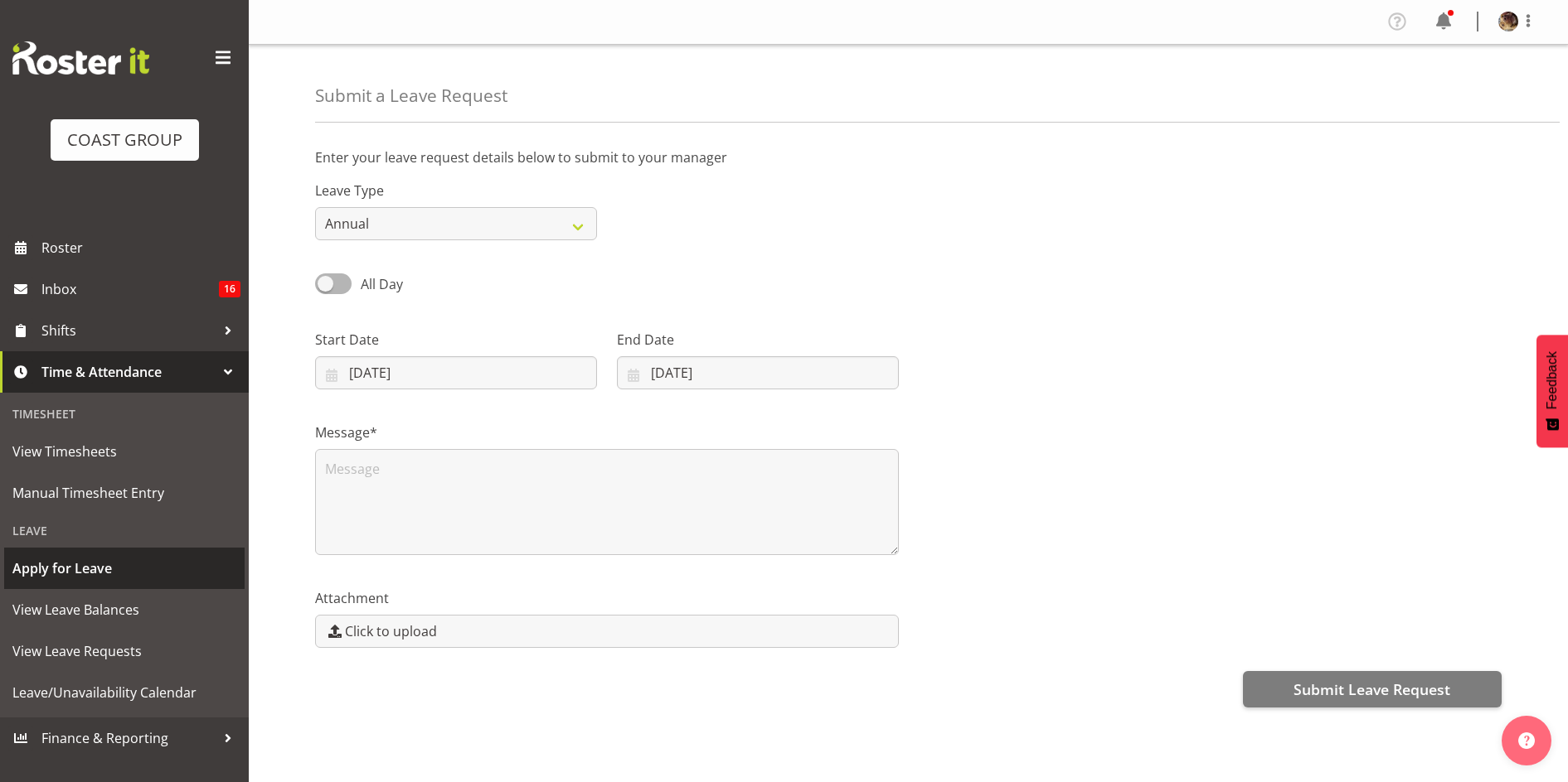
select select "9"
select select "2025"
click at [358, 371] on input "08/10/2025" at bounding box center [456, 373] width 282 height 33
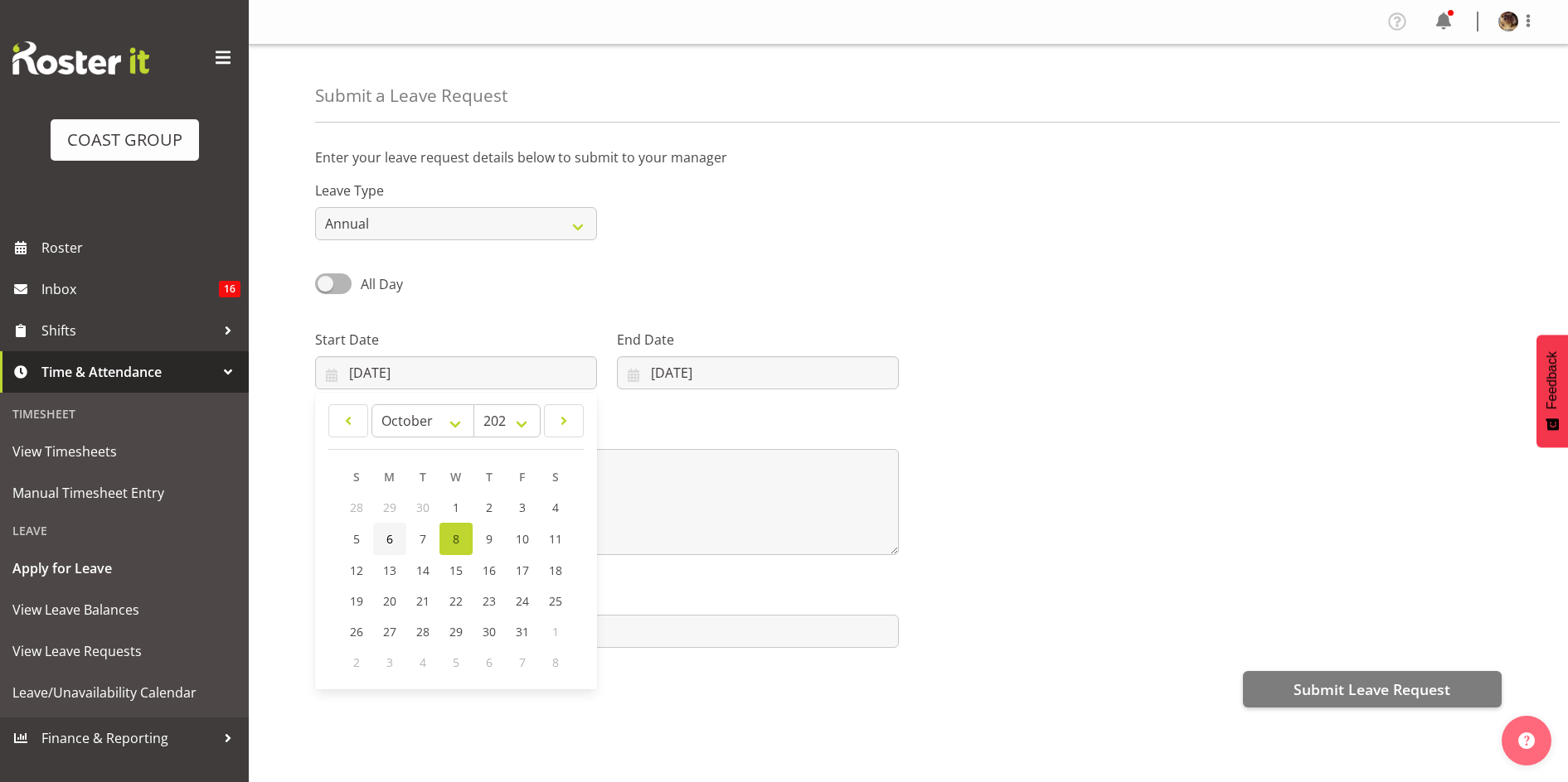
click at [395, 540] on link "6" at bounding box center [390, 538] width 33 height 32
type input "06/10/2025"
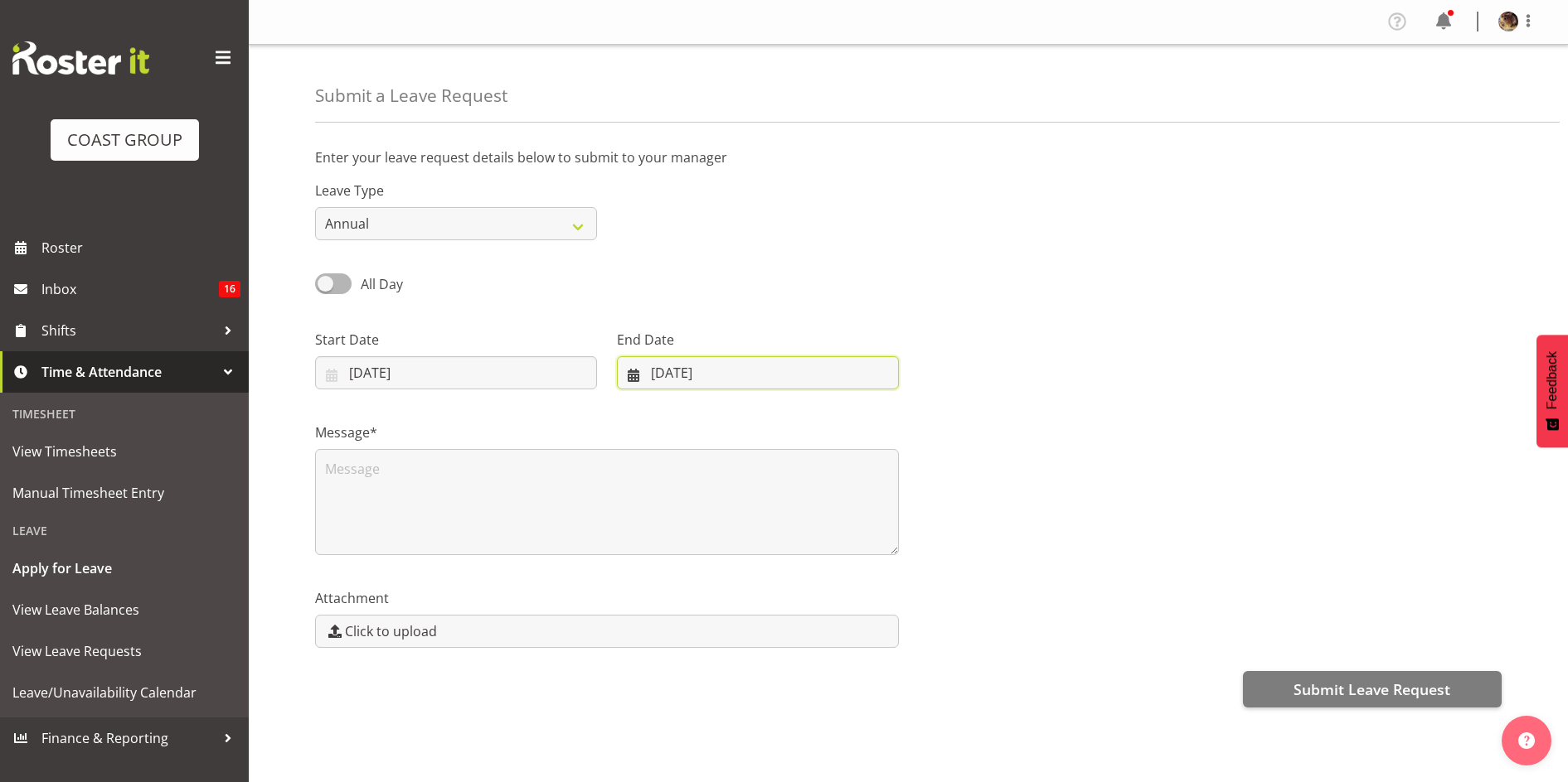
click at [687, 358] on input "08/10/2025" at bounding box center [757, 373] width 282 height 33
click at [683, 541] on span "6" at bounding box center [682, 539] width 6 height 16
type input "06/10/2025"
click at [426, 224] on select "Annual Sick Leave Without Pay Bereavement Domestic Violence Parental Jury Servi…" at bounding box center [456, 224] width 282 height 33
select select "Sick"
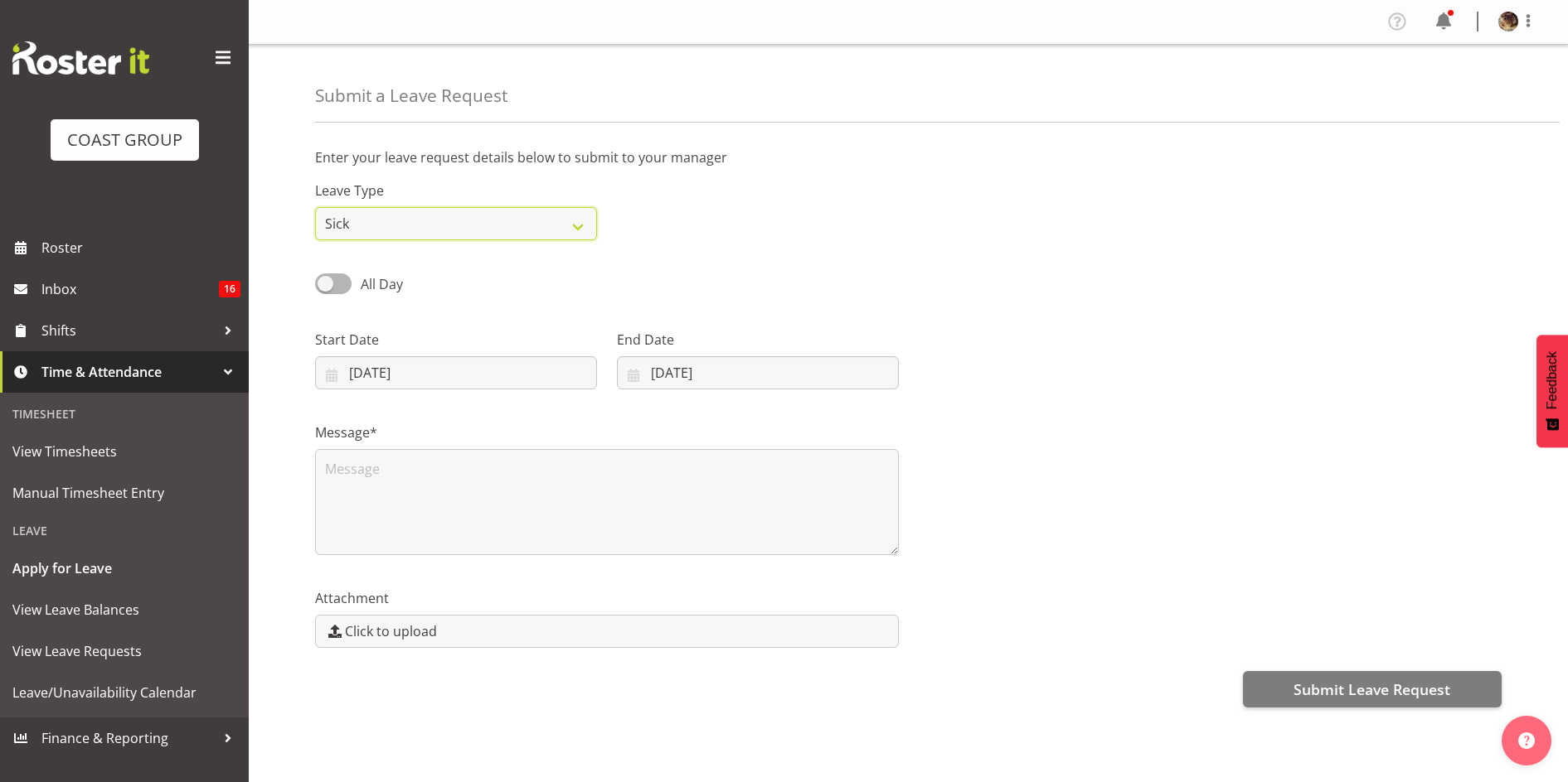
click at [315, 207] on select "Annual Sick Leave Without Pay Bereavement Domestic Violence Parental Jury Servi…" at bounding box center [456, 224] width 282 height 33
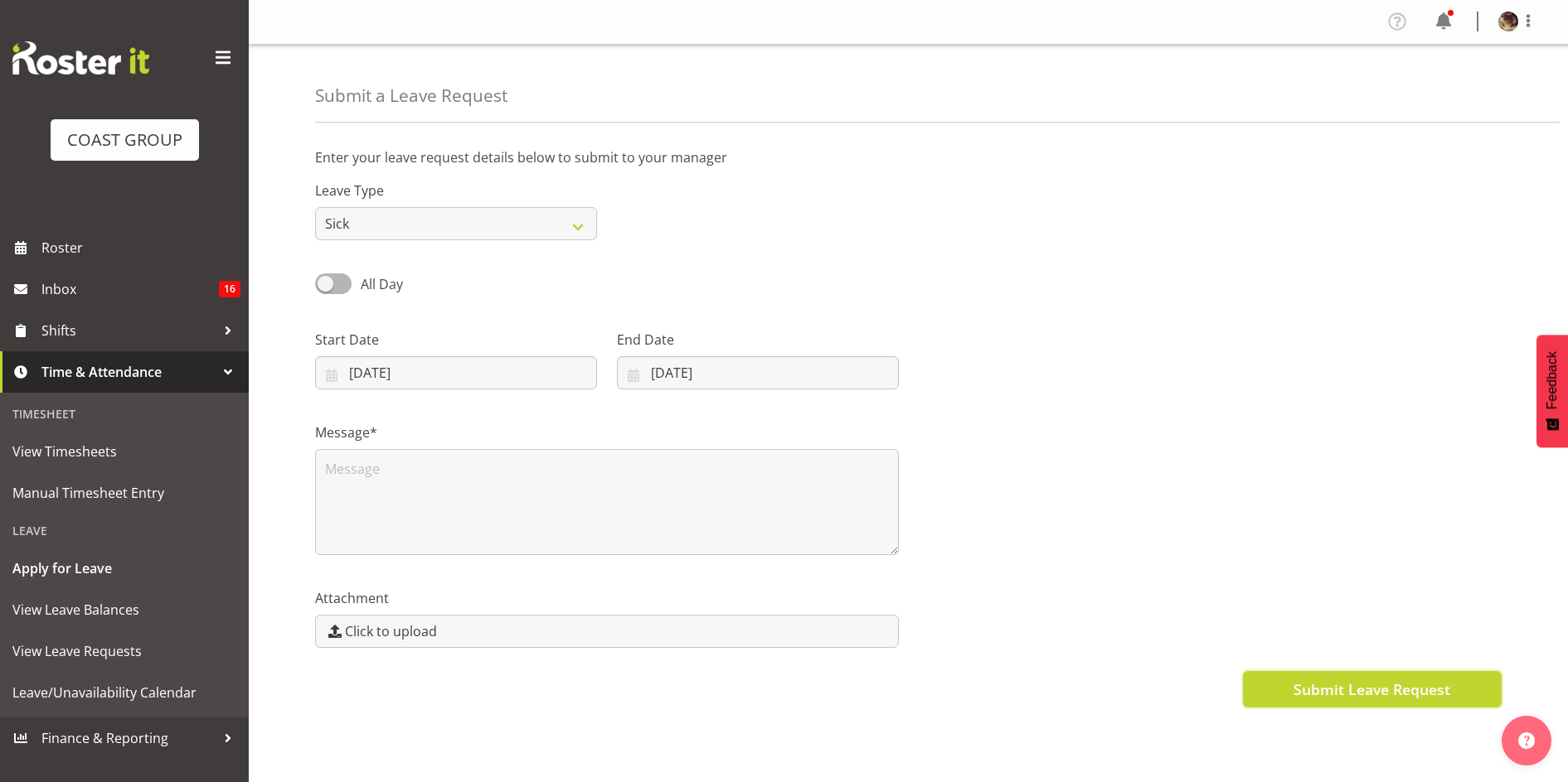
click at [1361, 696] on span "Submit Leave Request" at bounding box center [1371, 689] width 157 height 22
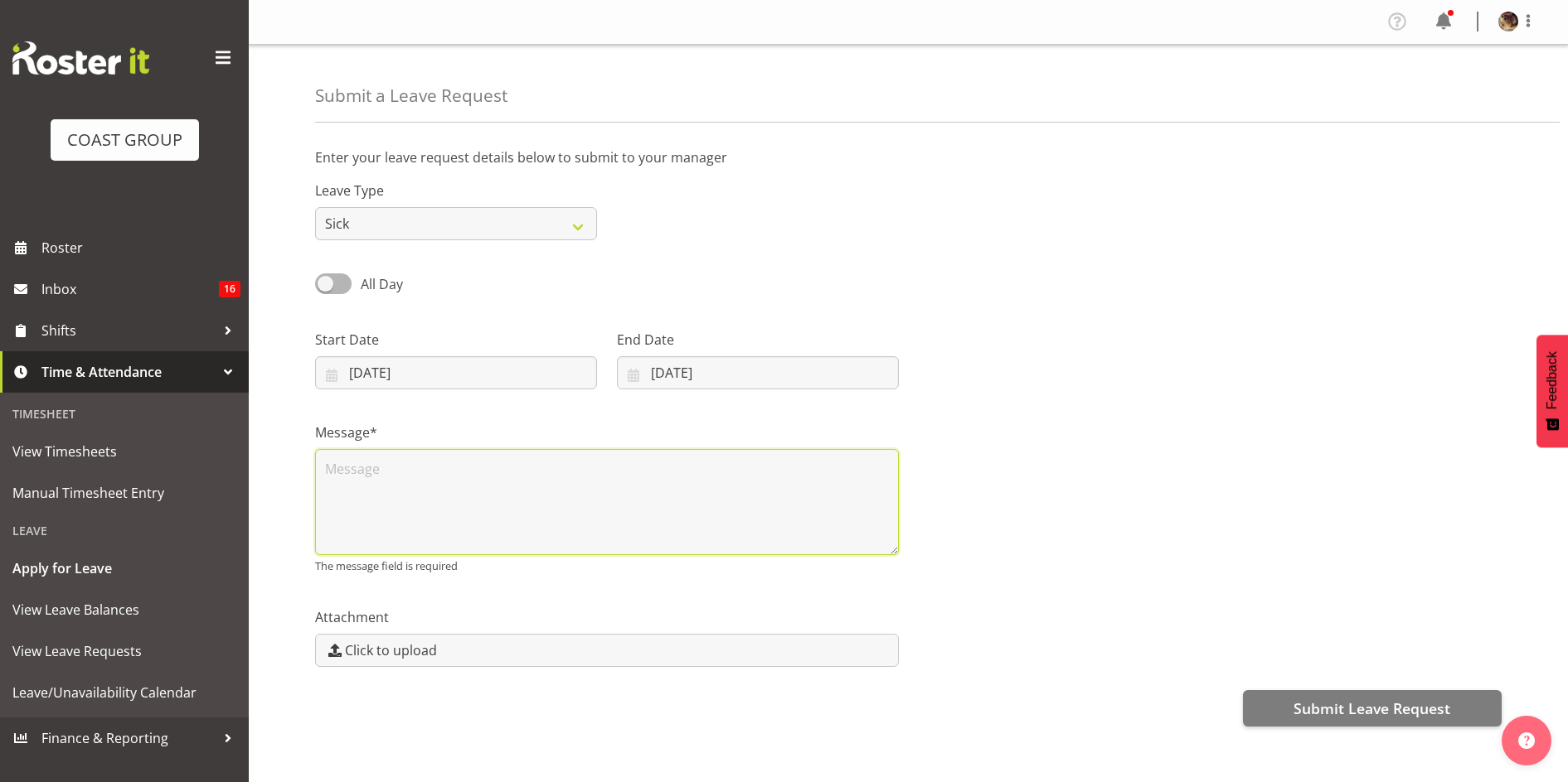
click at [419, 479] on textarea at bounding box center [607, 502] width 583 height 106
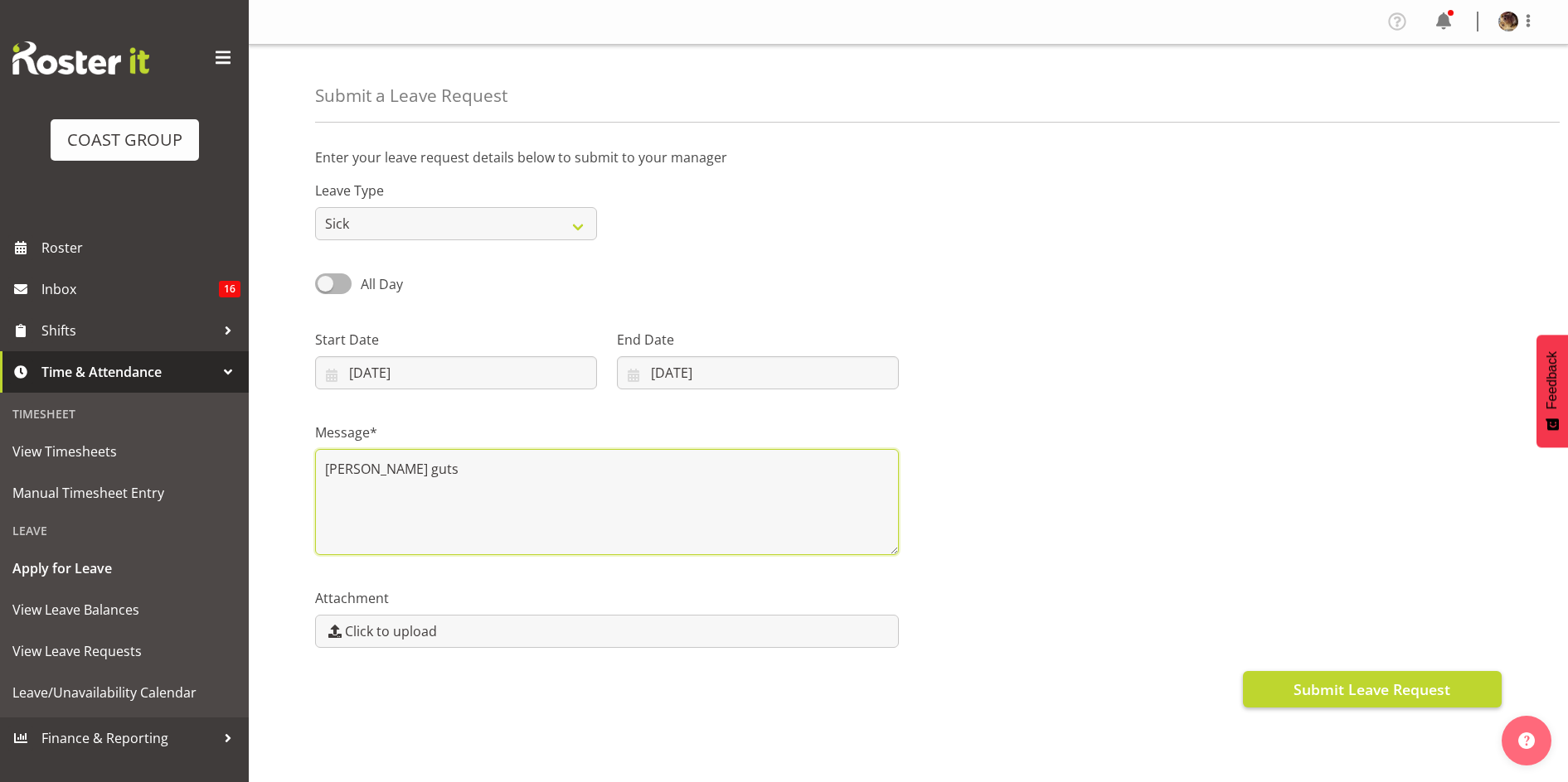
type textarea "crook guts"
click at [1350, 688] on span "Submit Leave Request" at bounding box center [1371, 689] width 157 height 22
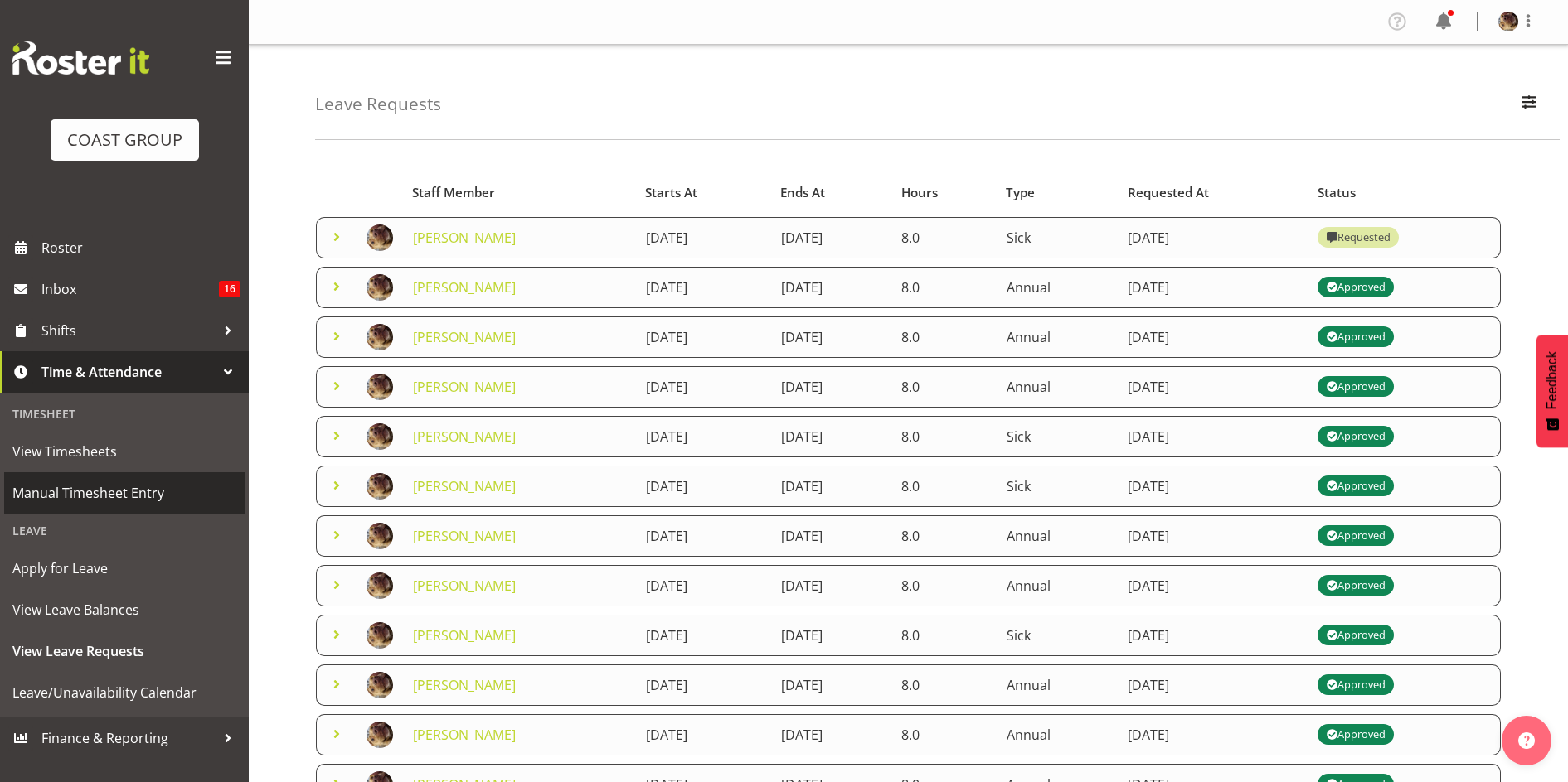
click at [97, 491] on span "Manual Timesheet Entry" at bounding box center [125, 492] width 224 height 25
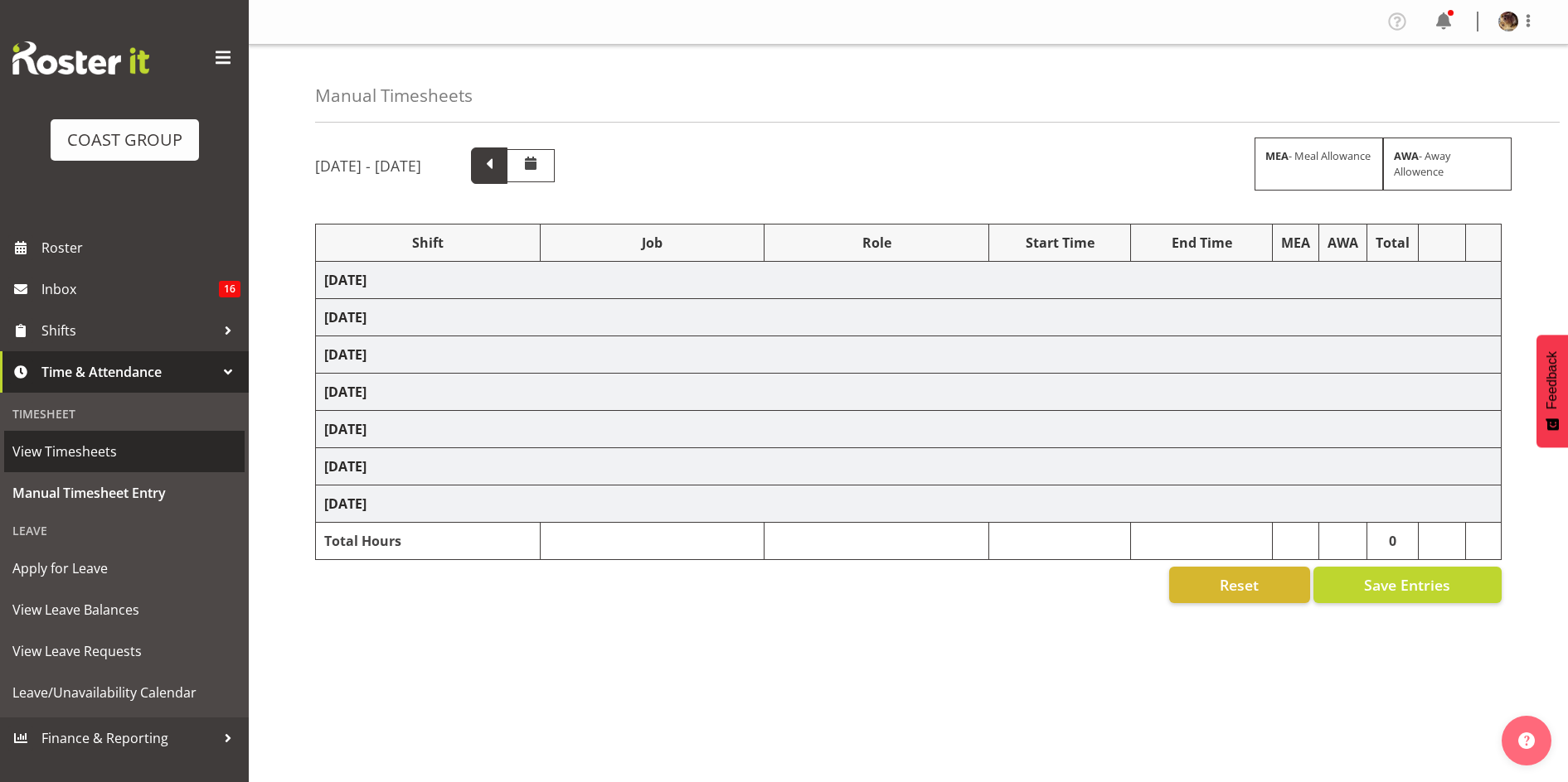
click at [500, 165] on span at bounding box center [490, 164] width 22 height 22
select select "82207"
select select "10675"
select select "76891"
select select "10126"
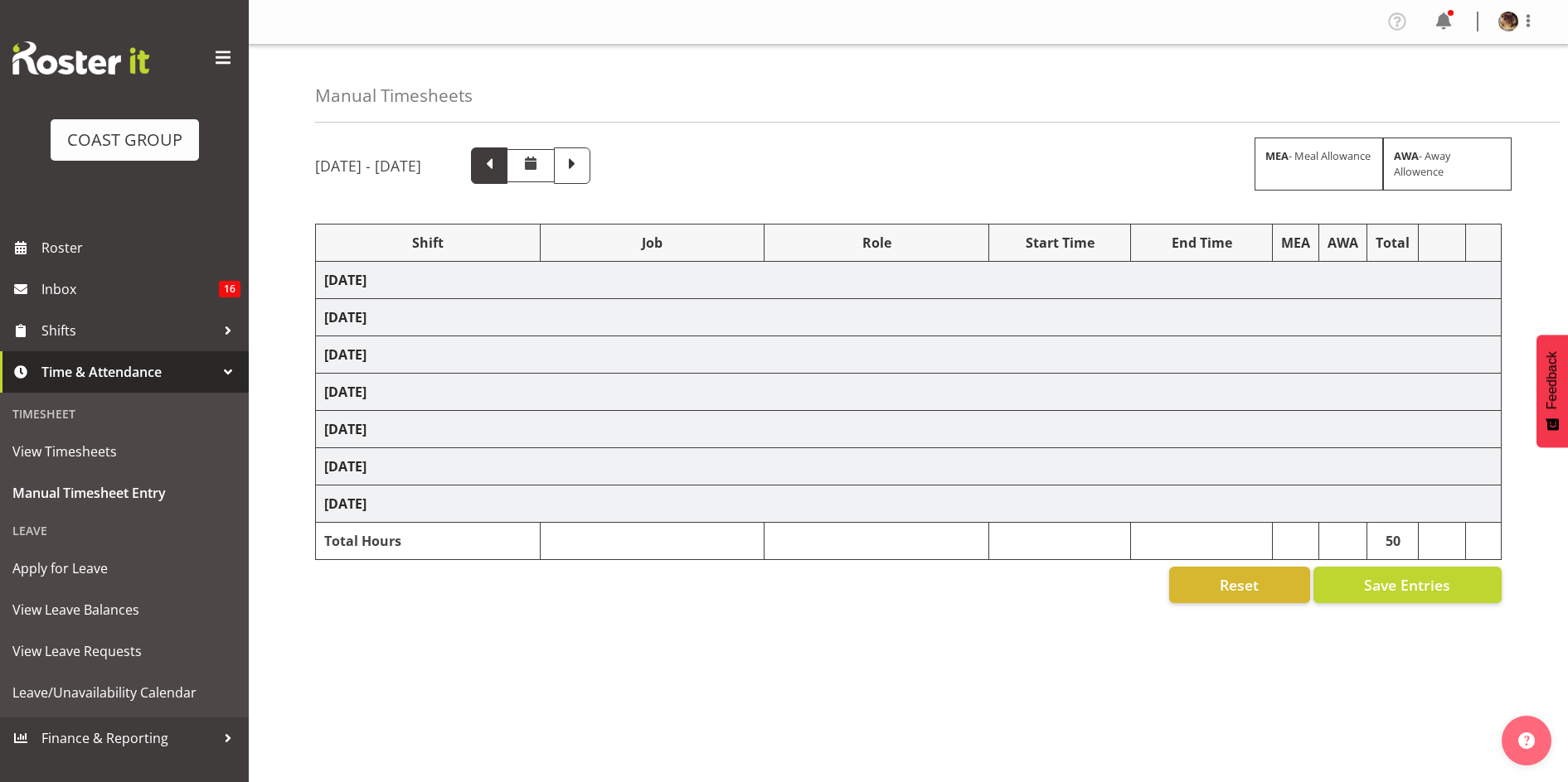
select select "81400"
select select "55"
select select "82651"
select select "10713"
select select "82207"
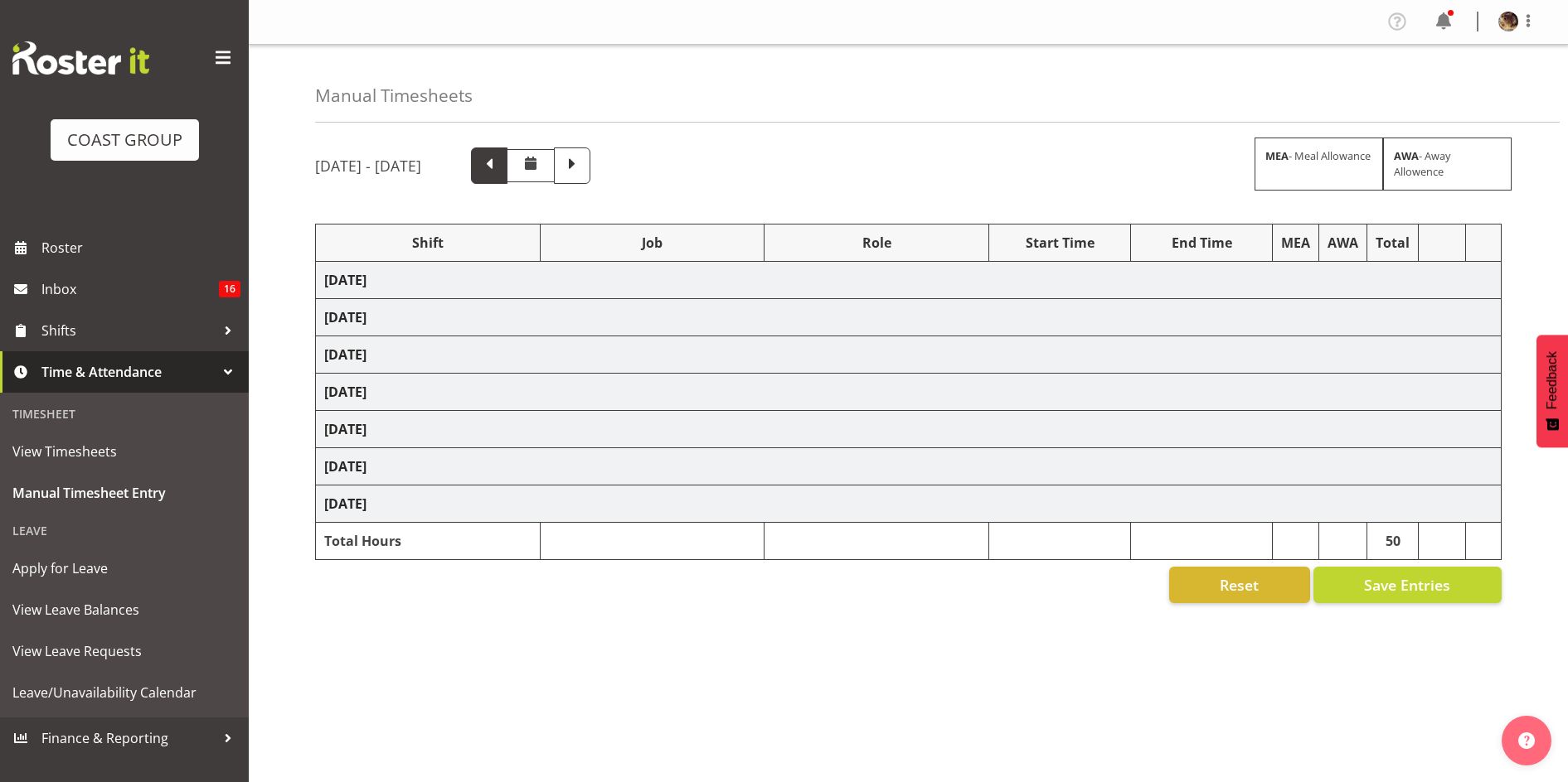
select select "10675"
select select "81400"
select select "55"
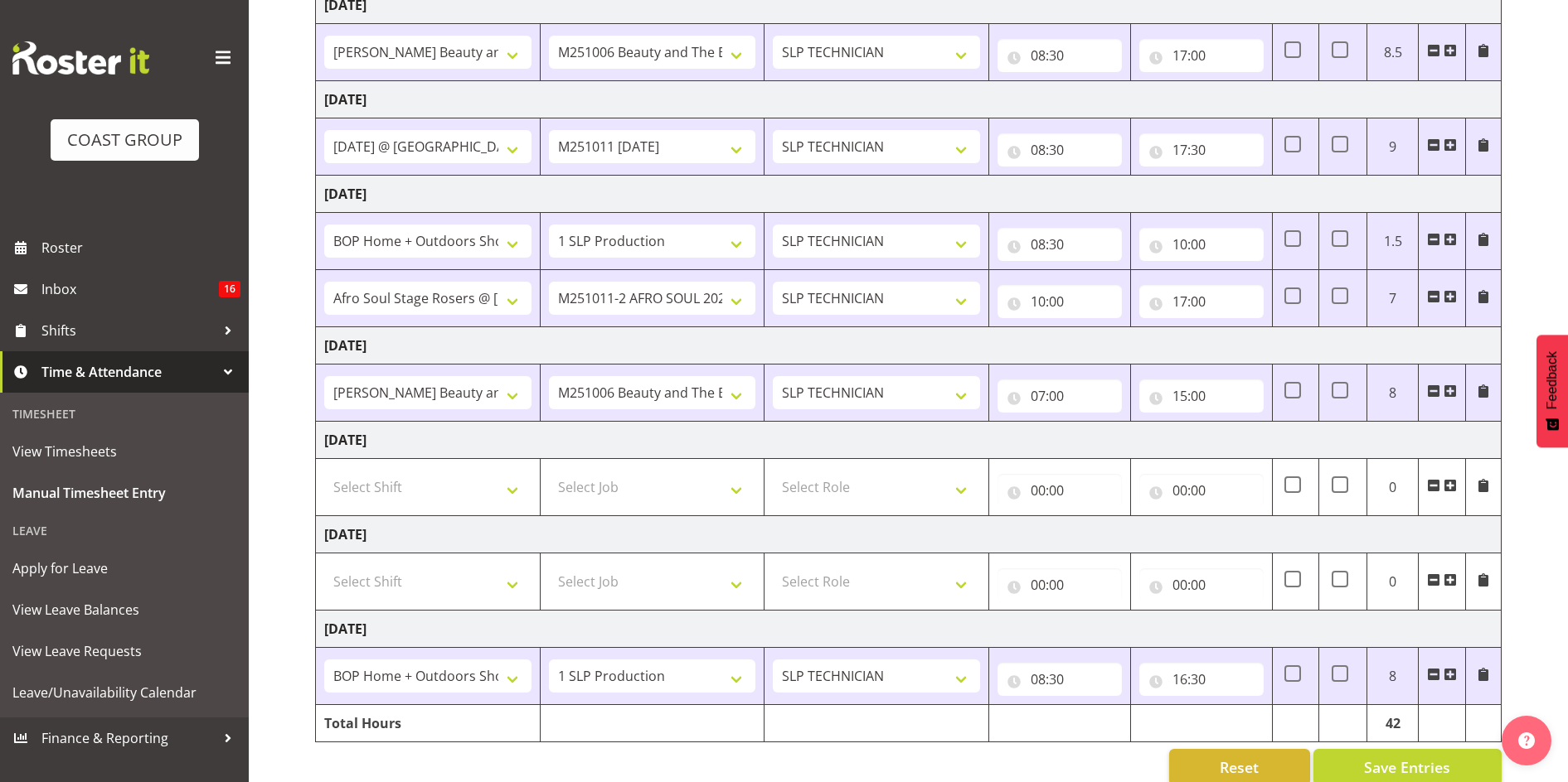
scroll to position [307, 0]
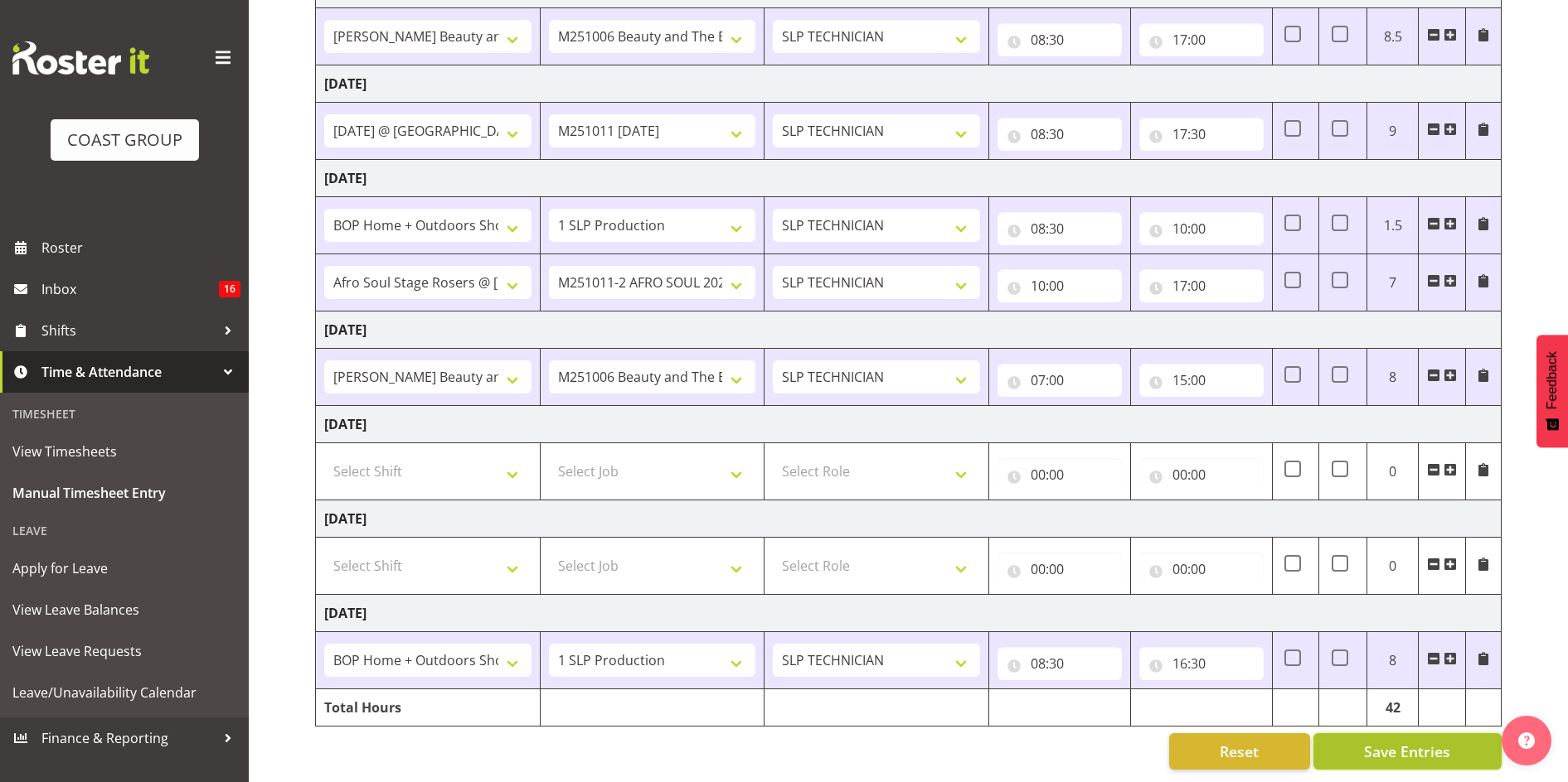
click at [1412, 741] on span "Save Entries" at bounding box center [1407, 752] width 86 height 22
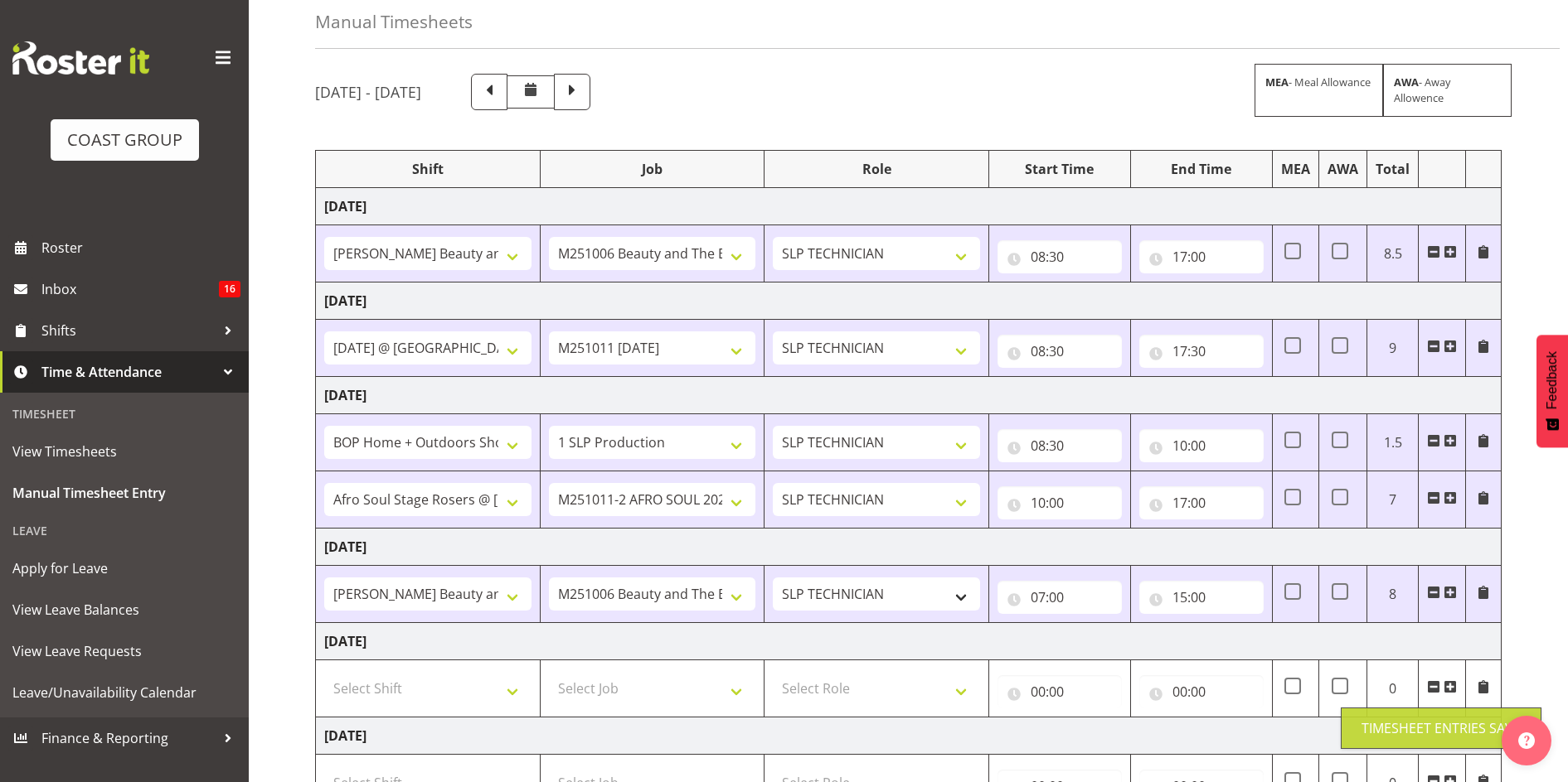
scroll to position [0, 0]
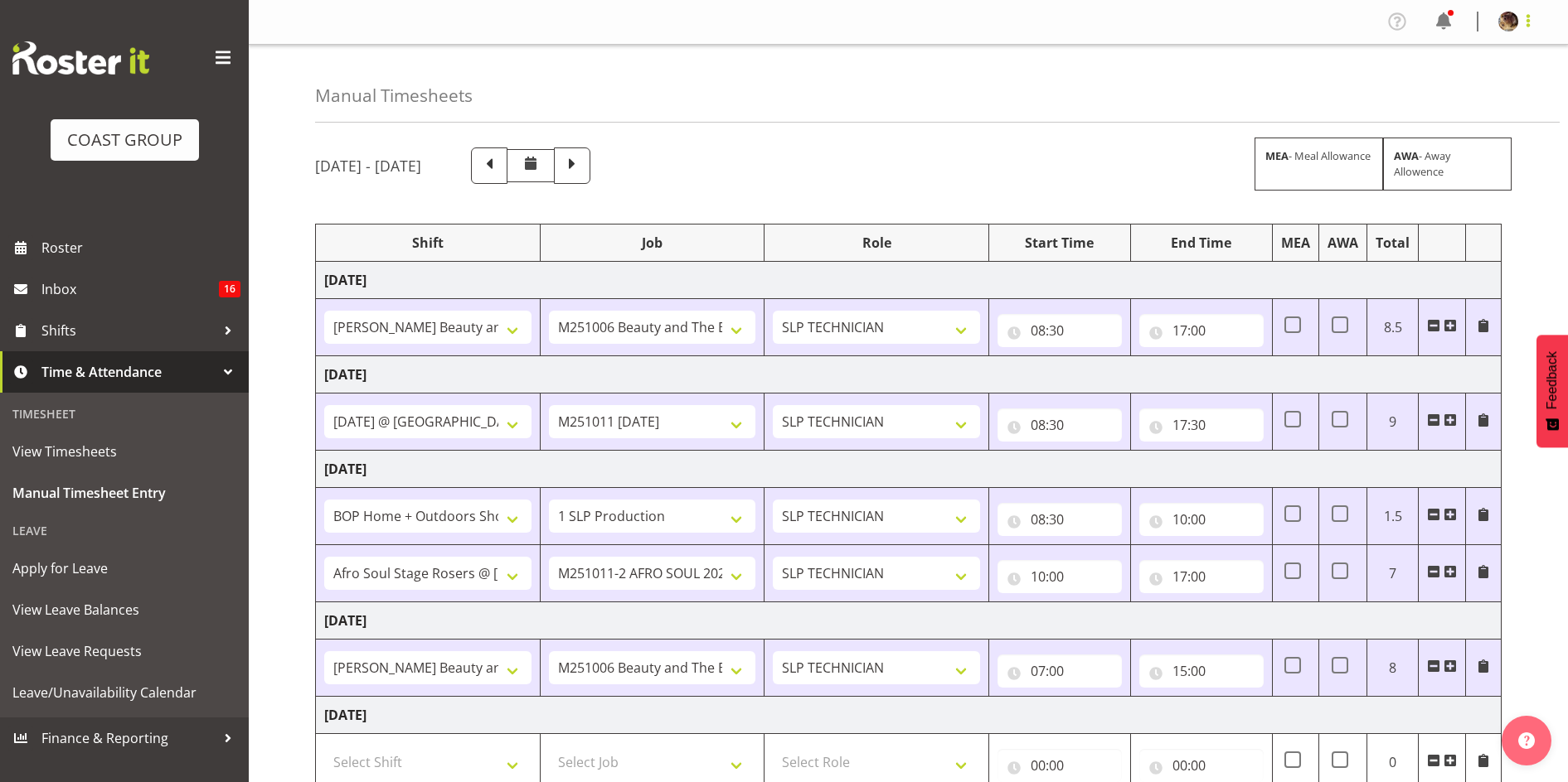
click at [1531, 17] on span at bounding box center [1528, 21] width 20 height 20
click at [1440, 86] on link "Log Out" at bounding box center [1458, 87] width 160 height 30
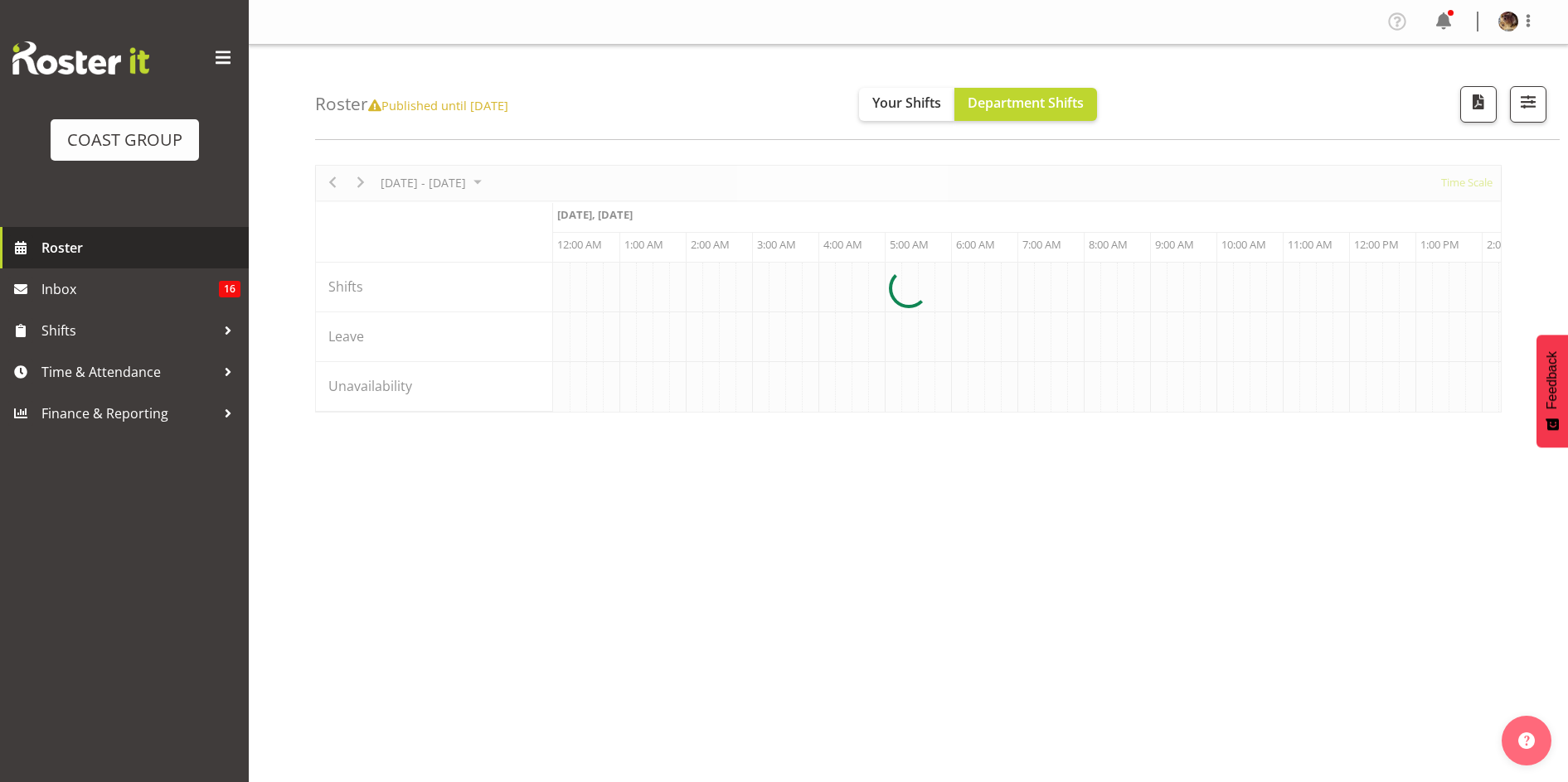
click at [79, 246] on span "Roster" at bounding box center [140, 248] width 199 height 25
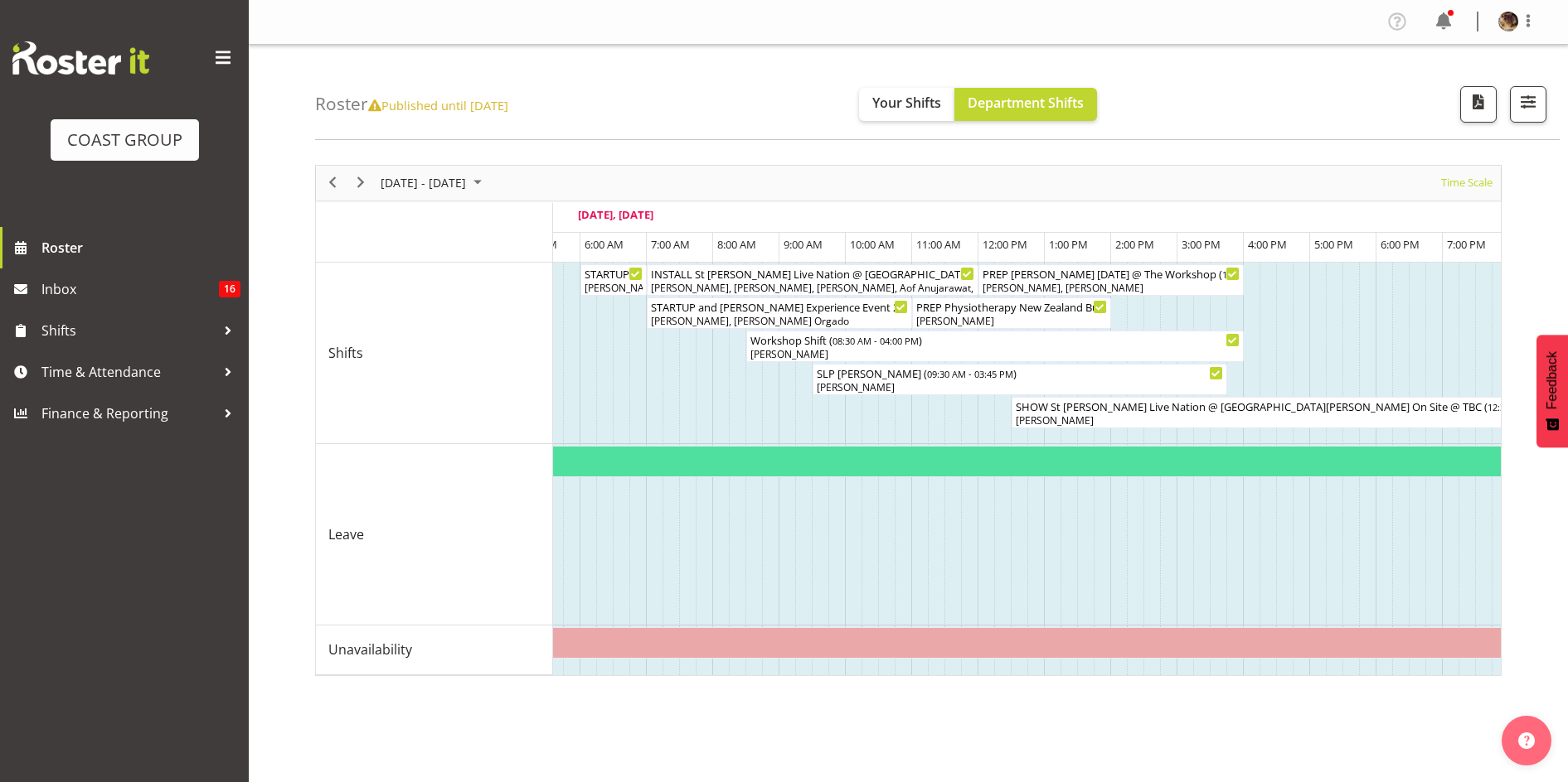
scroll to position [0, 3574]
